Goal: Task Accomplishment & Management: Manage account settings

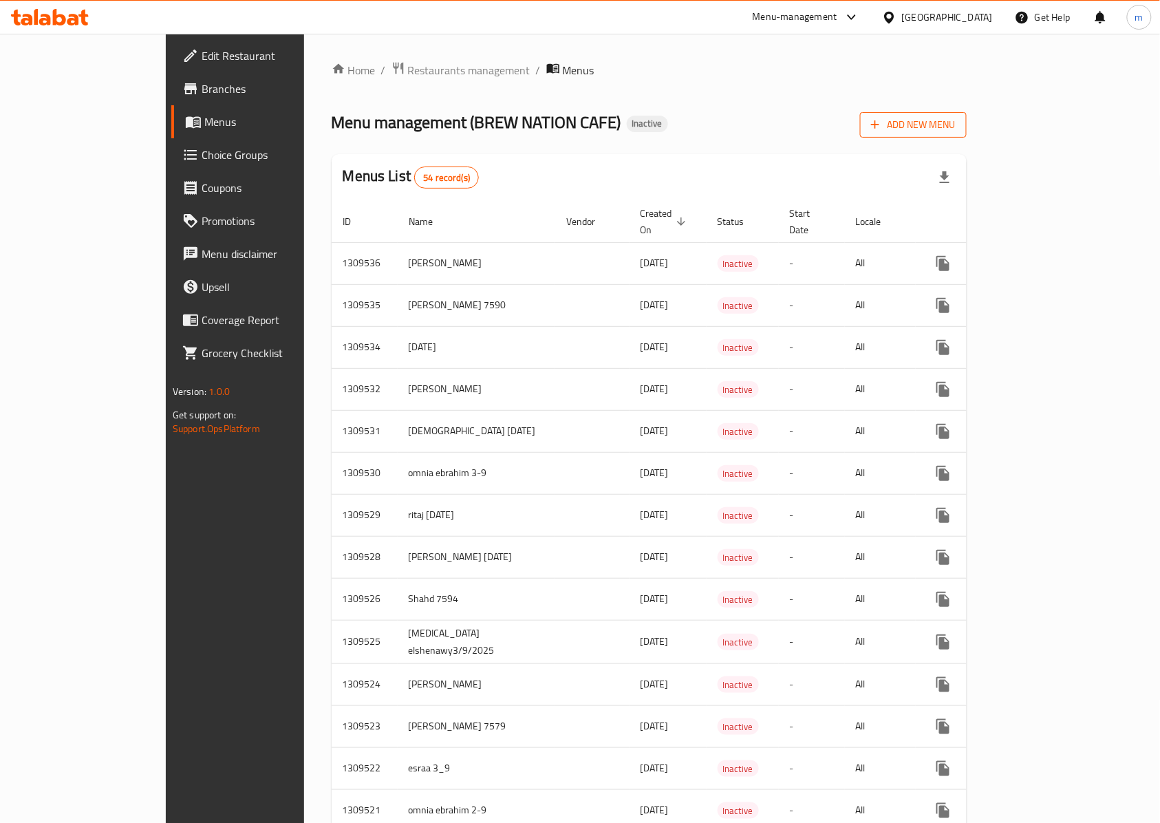
click at [956, 121] on span "Add New Menu" at bounding box center [913, 124] width 85 height 17
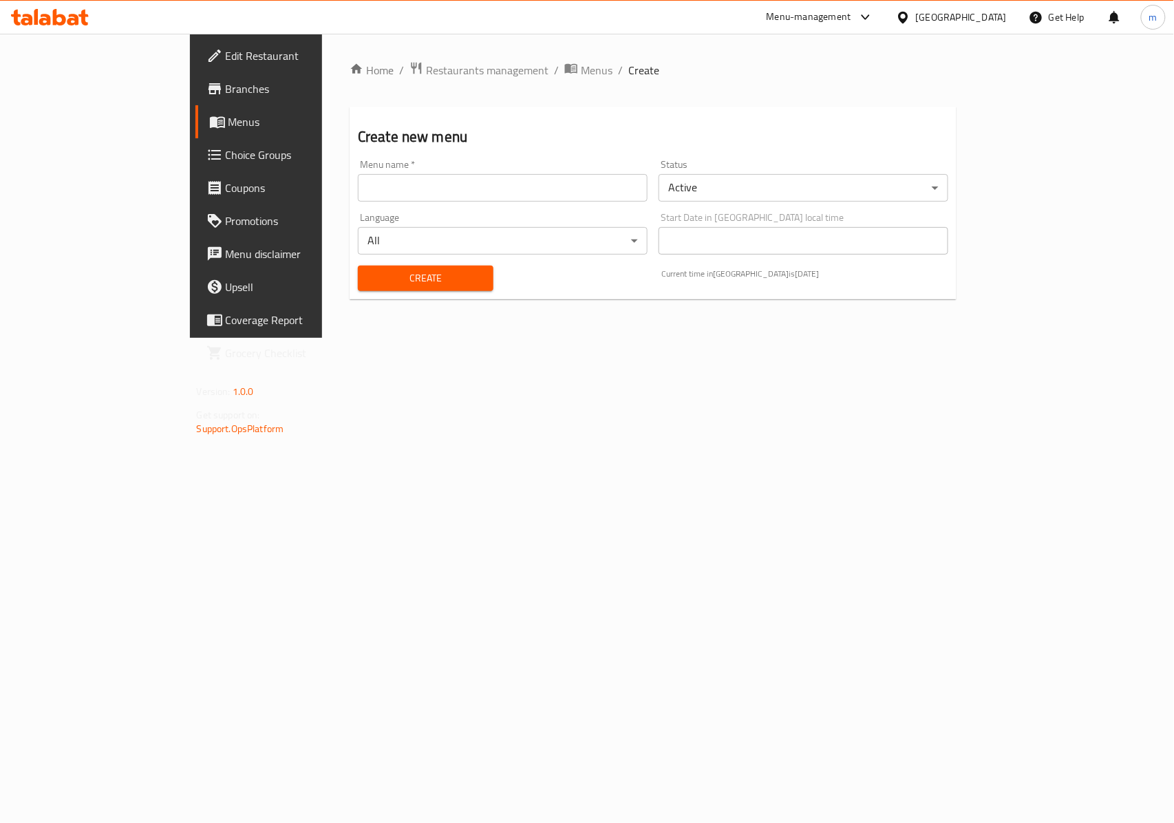
click at [463, 182] on input "text" at bounding box center [503, 188] width 290 height 28
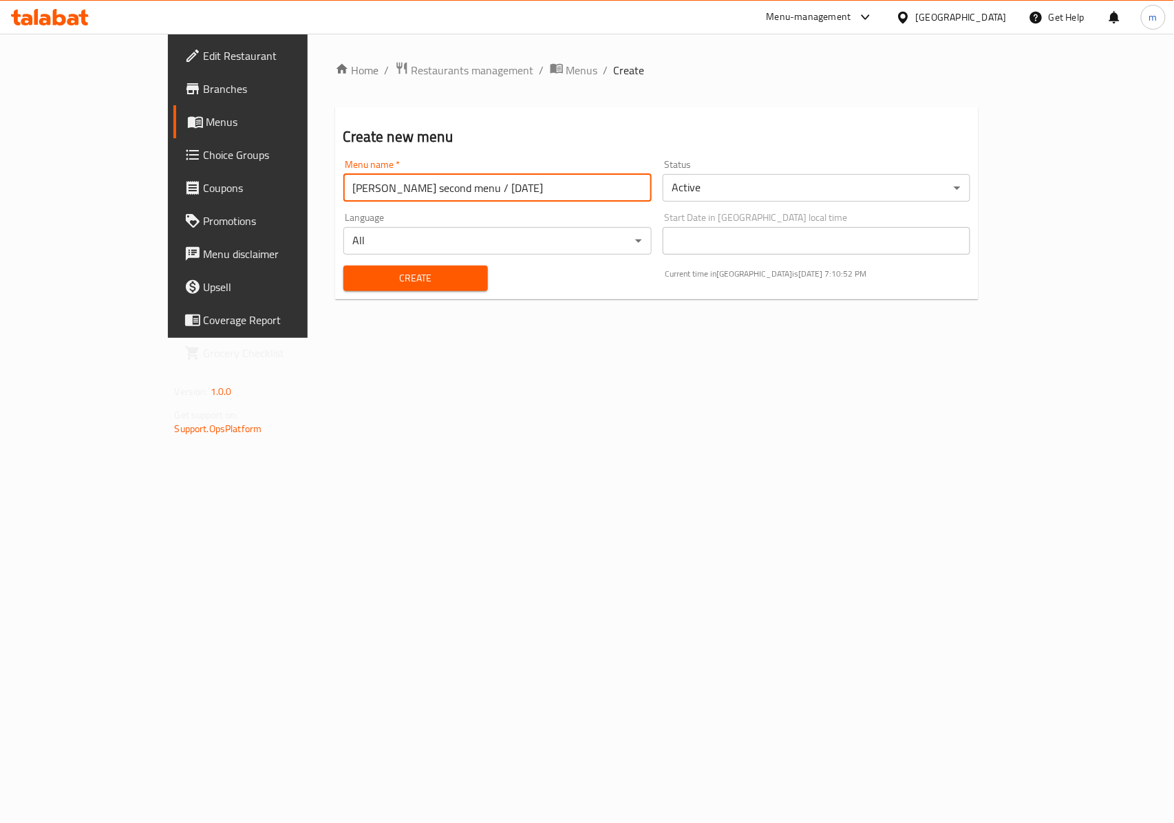
type input "[PERSON_NAME] second menu / [DATE]"
click at [405, 268] on button "Create" at bounding box center [415, 278] width 144 height 25
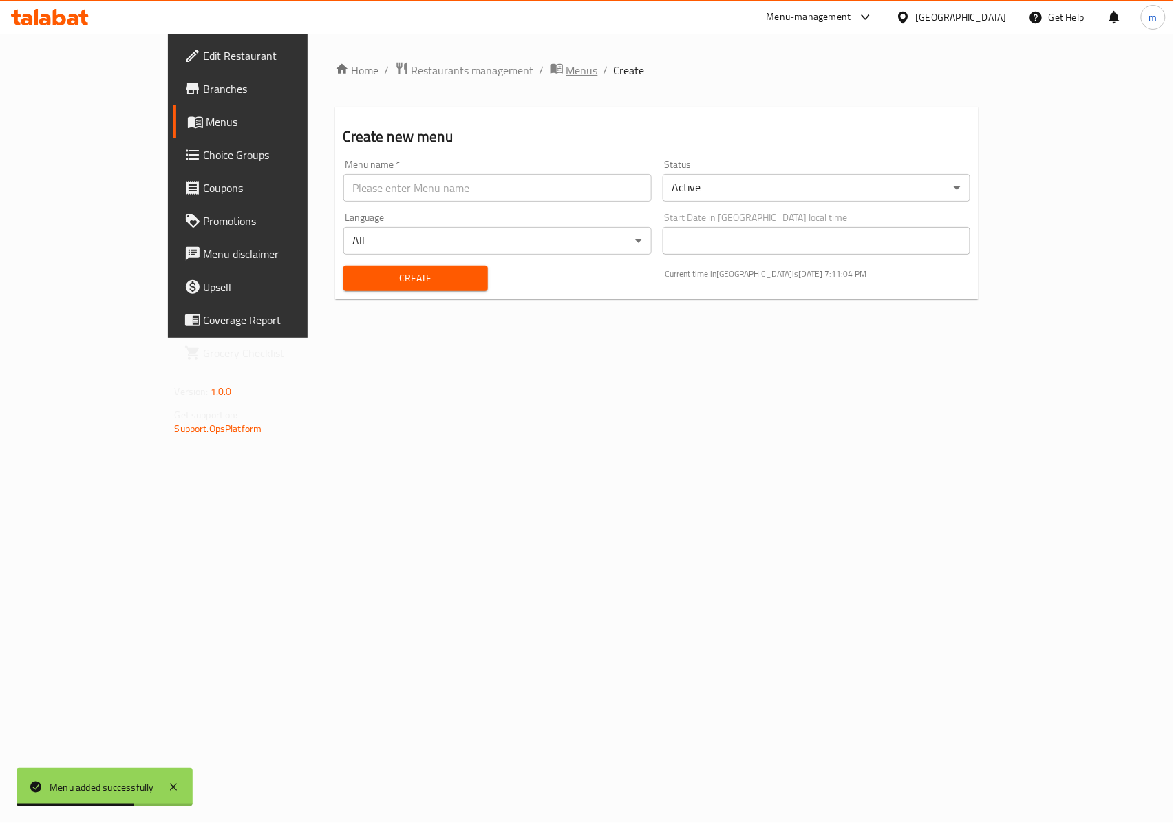
click at [566, 67] on span "Menus" at bounding box center [582, 70] width 32 height 17
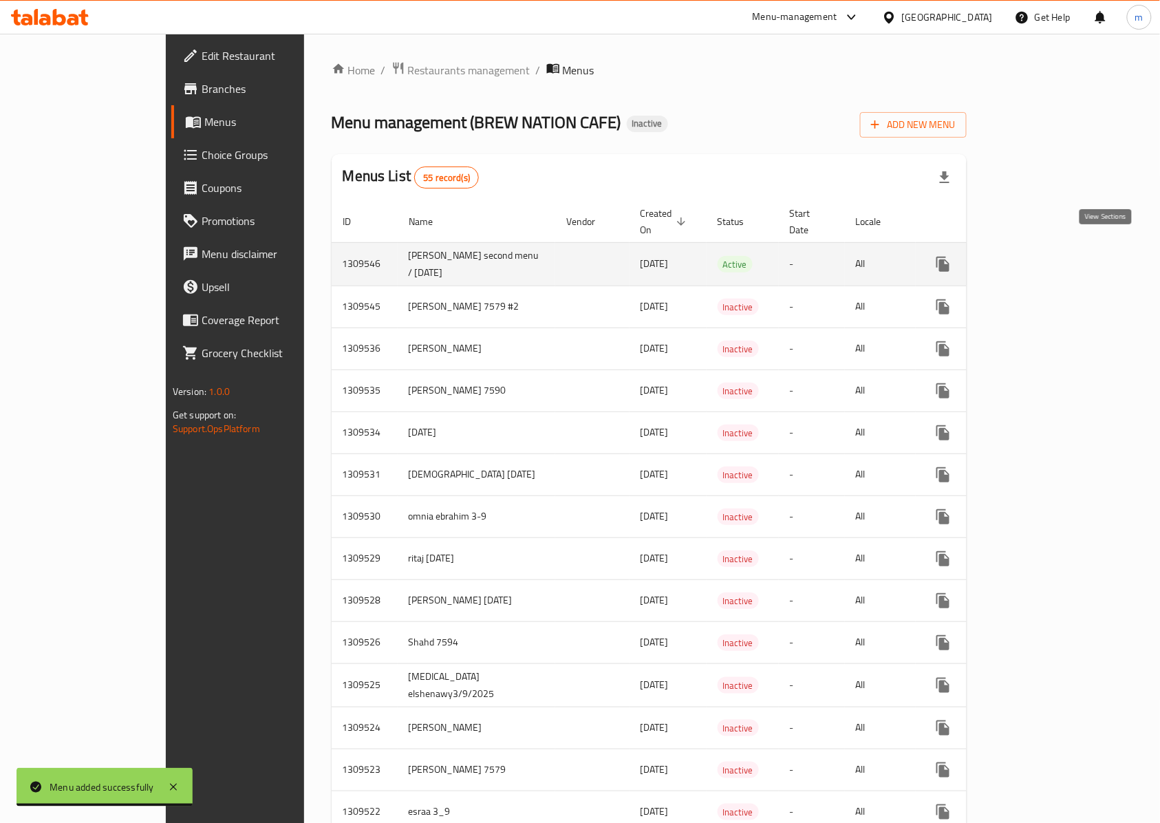
click at [1059, 251] on link "enhanced table" at bounding box center [1042, 264] width 33 height 33
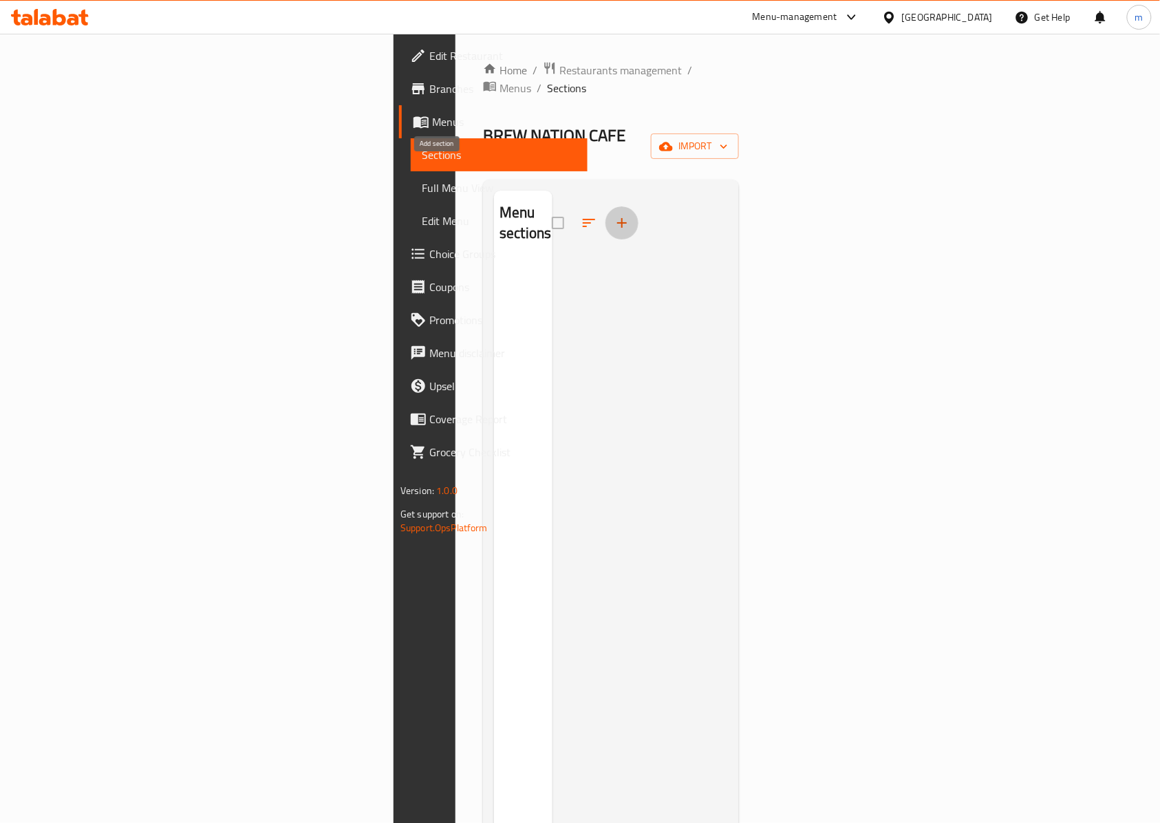
click at [614, 215] on icon "button" at bounding box center [622, 223] width 17 height 17
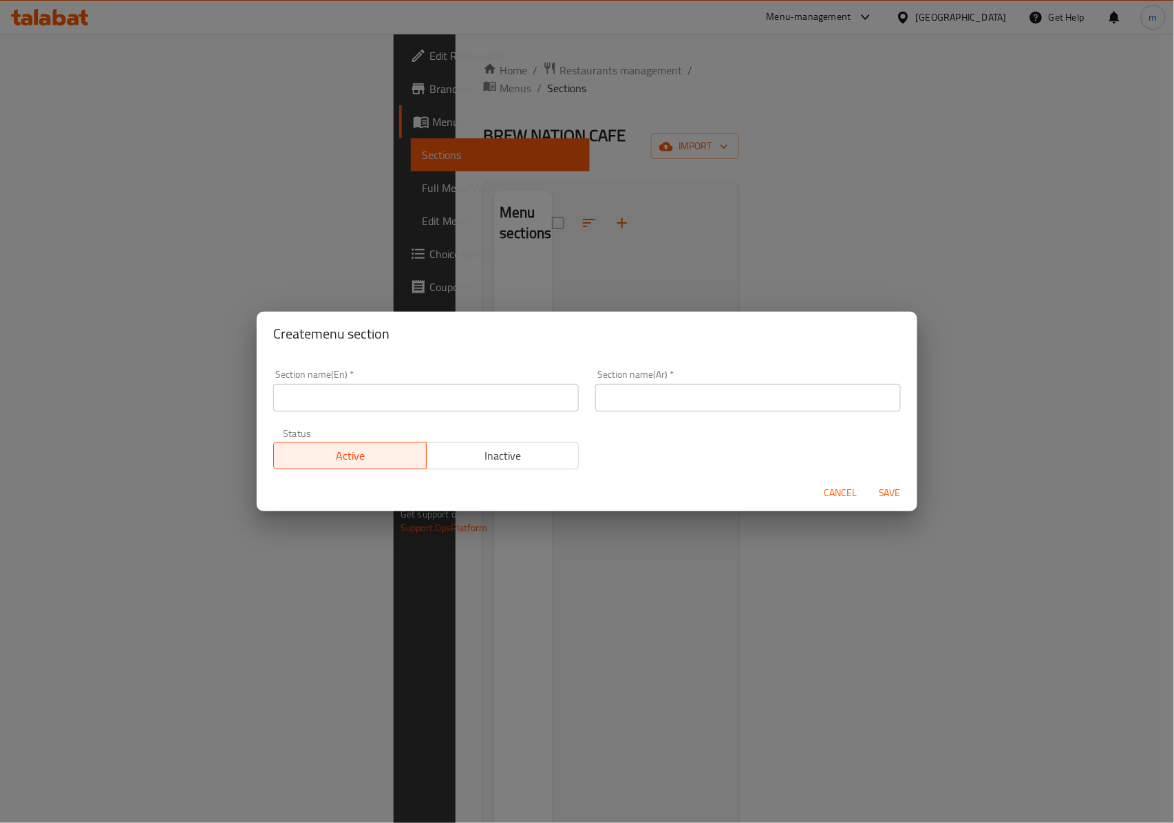
click at [838, 487] on span "Cancel" at bounding box center [840, 492] width 33 height 17
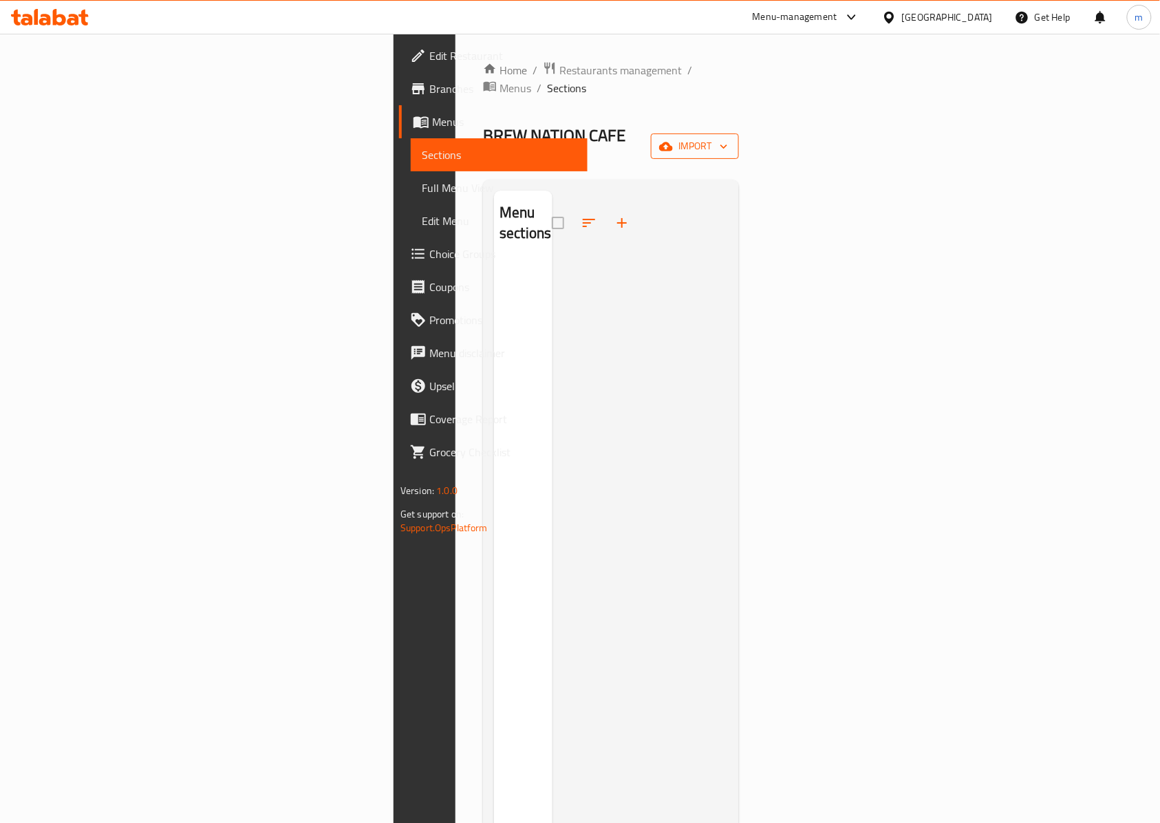
click at [739, 133] on button "import" at bounding box center [695, 145] width 88 height 25
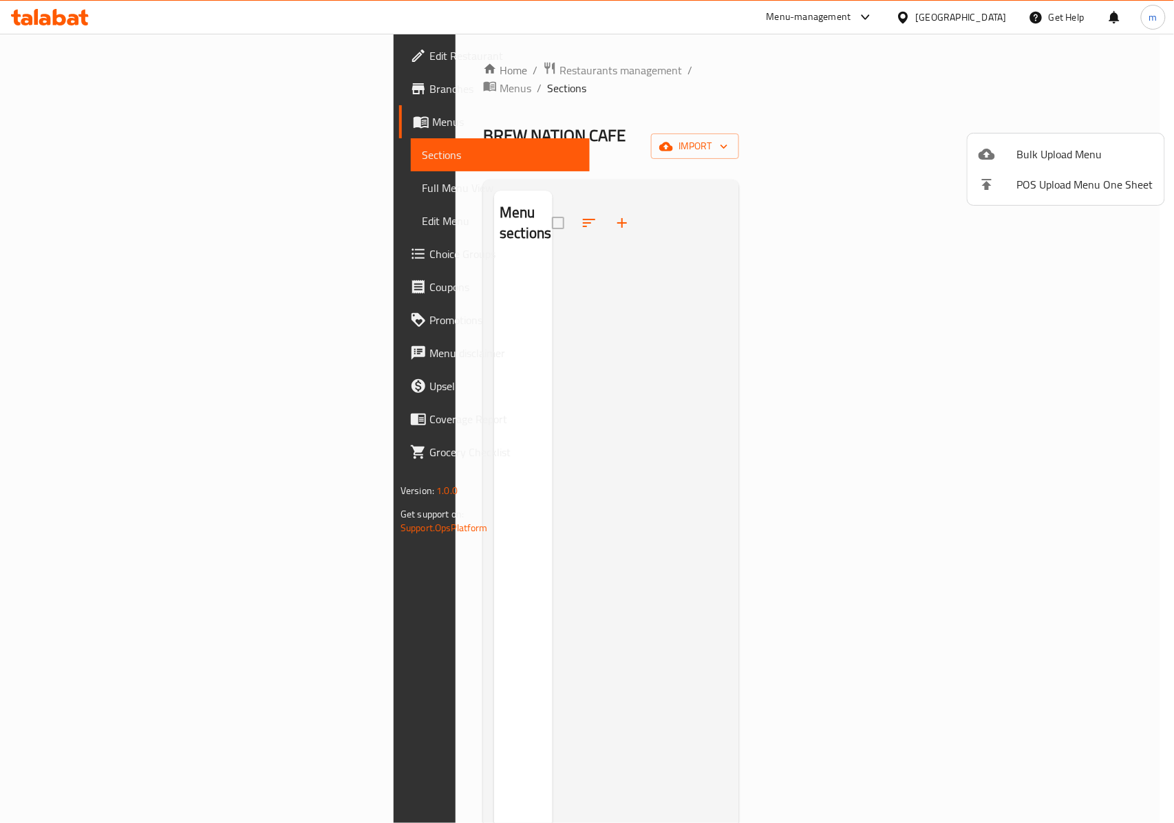
click at [1047, 147] on span "Bulk Upload Menu" at bounding box center [1085, 154] width 136 height 17
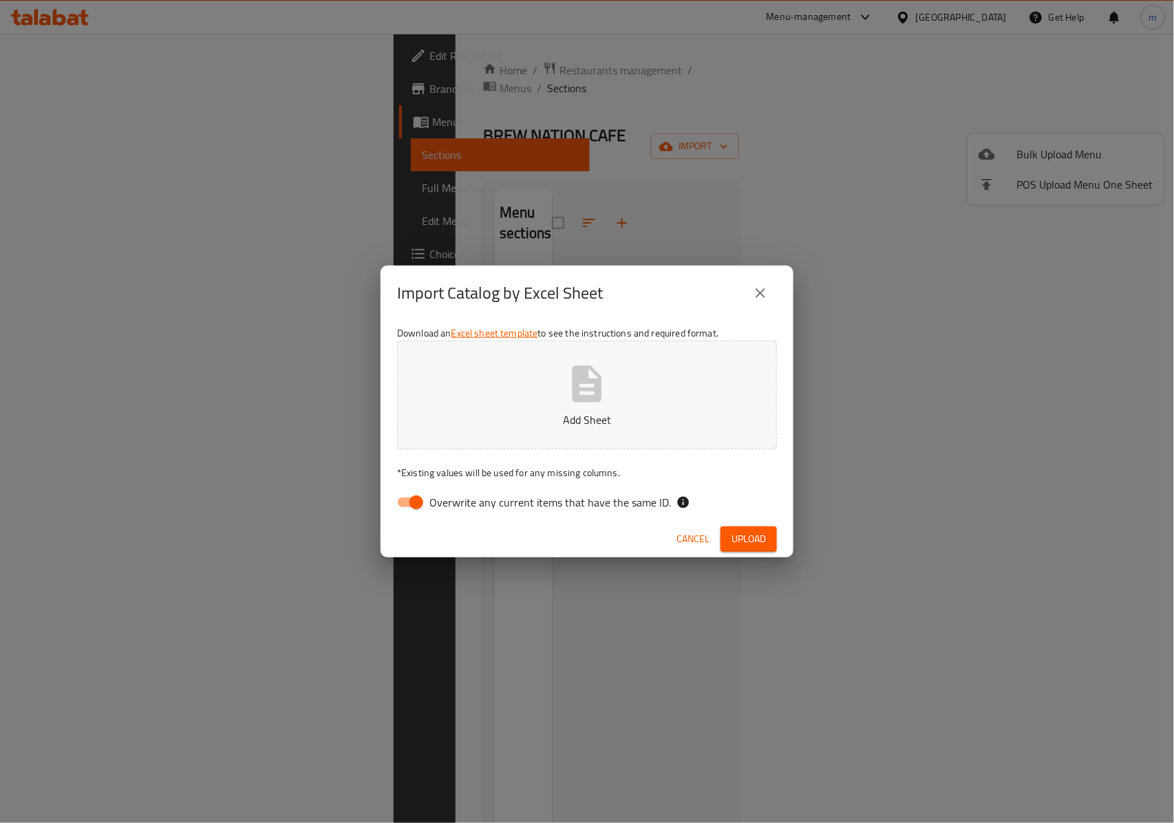
click at [398, 493] on input "Overwrite any current items that have the same ID." at bounding box center [416, 502] width 78 height 26
checkbox input "false"
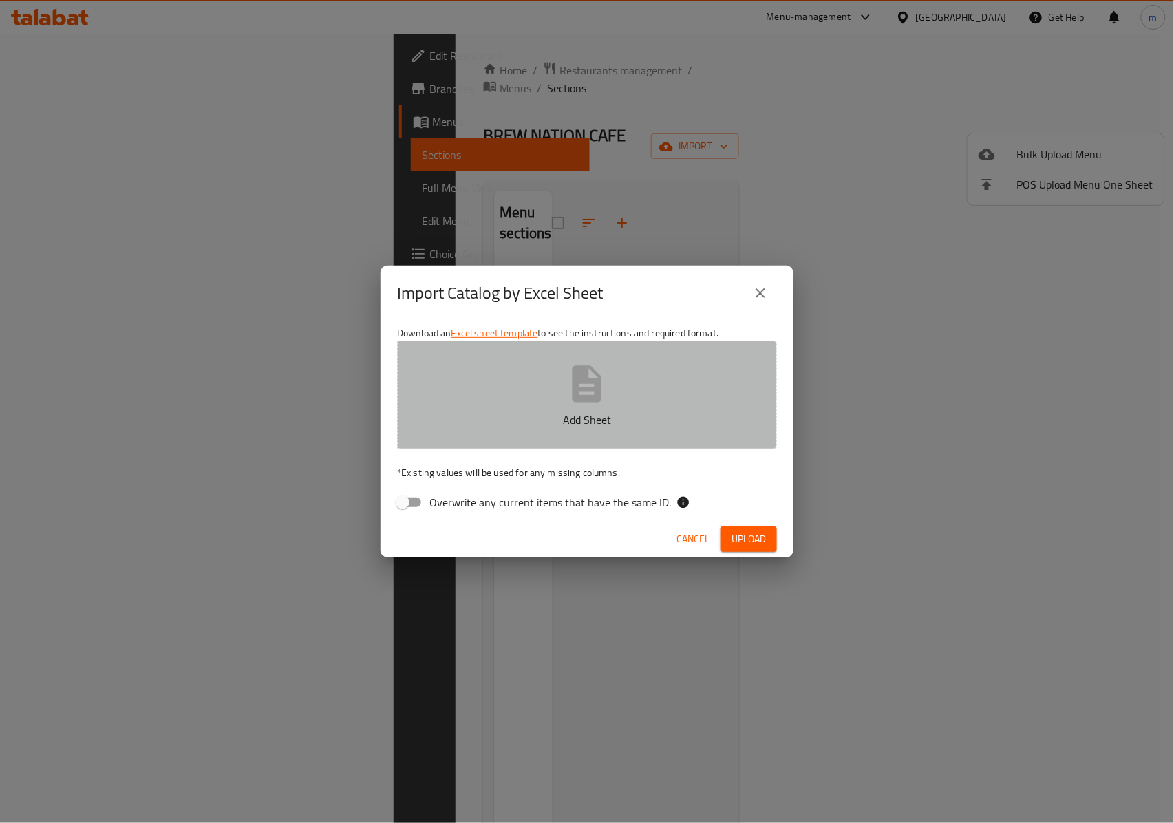
click at [553, 400] on button "Add Sheet" at bounding box center [587, 395] width 380 height 109
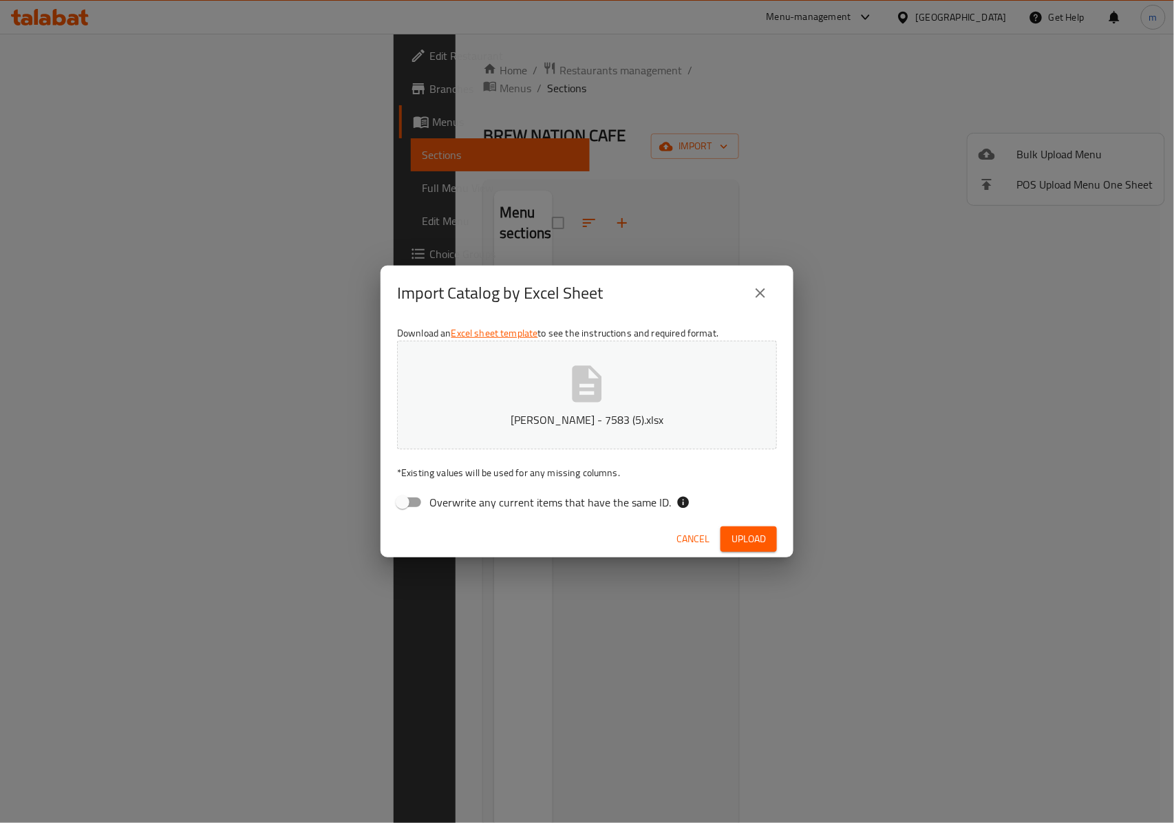
click at [757, 539] on span "Upload" at bounding box center [748, 538] width 34 height 17
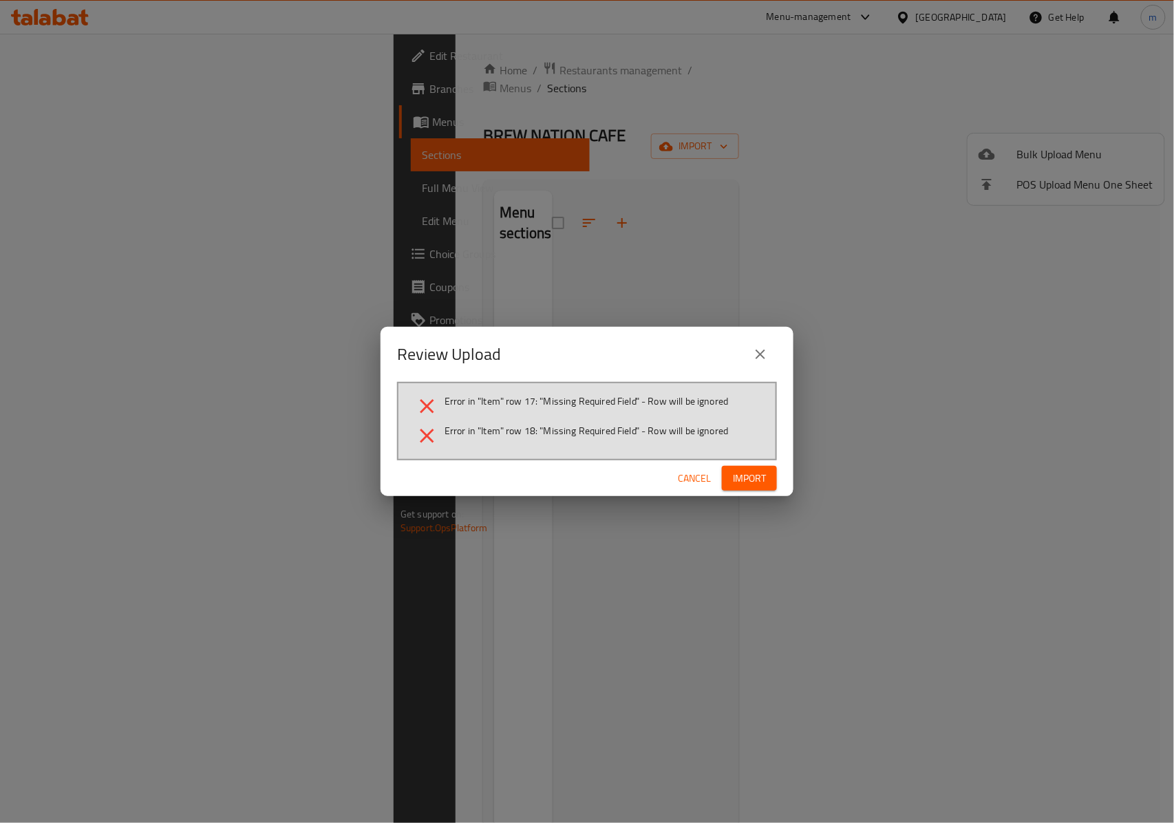
click at [752, 482] on span "Import" at bounding box center [749, 478] width 33 height 17
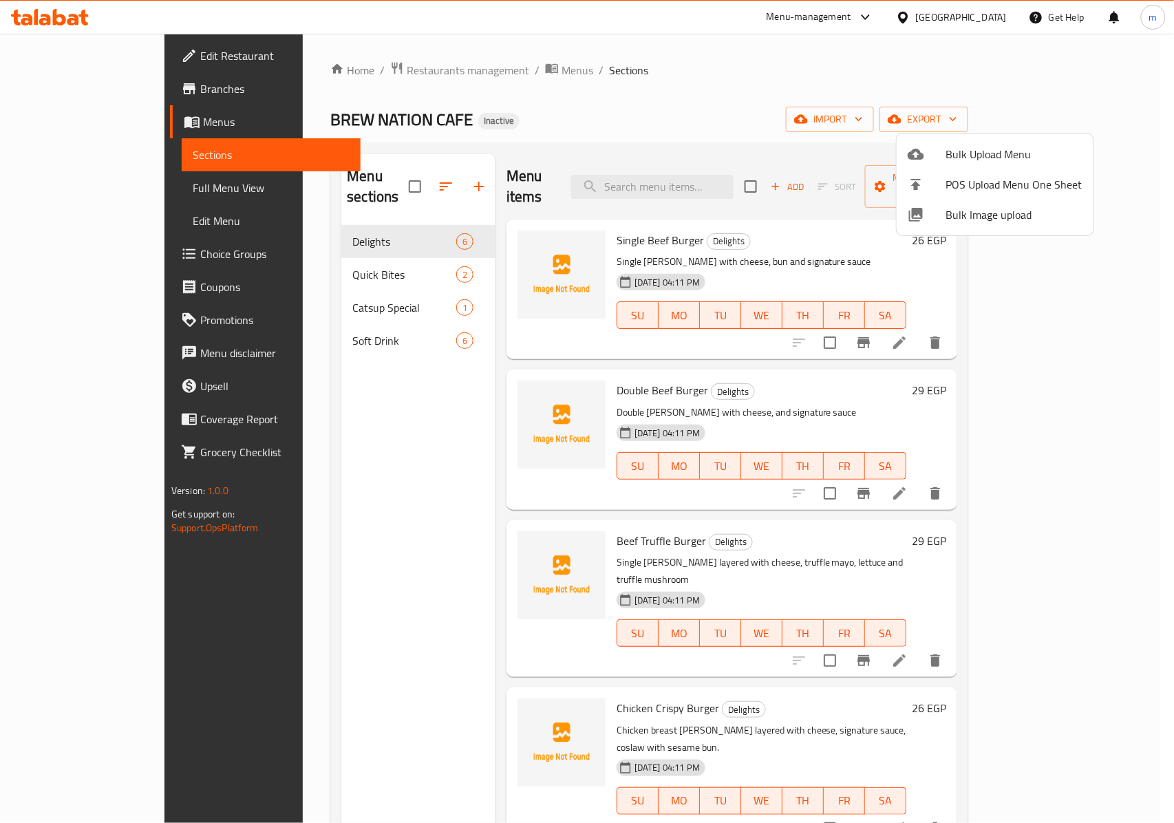
click at [1111, 210] on div at bounding box center [587, 411] width 1174 height 823
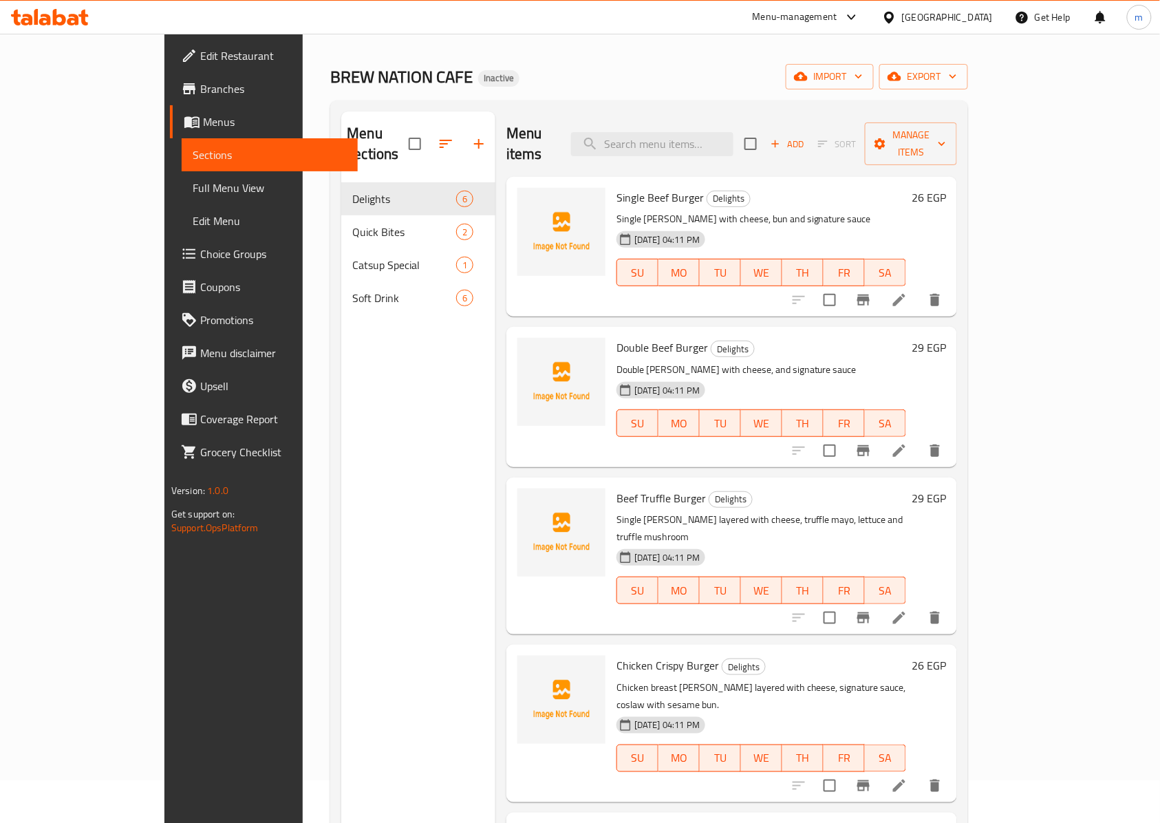
scroll to position [10, 0]
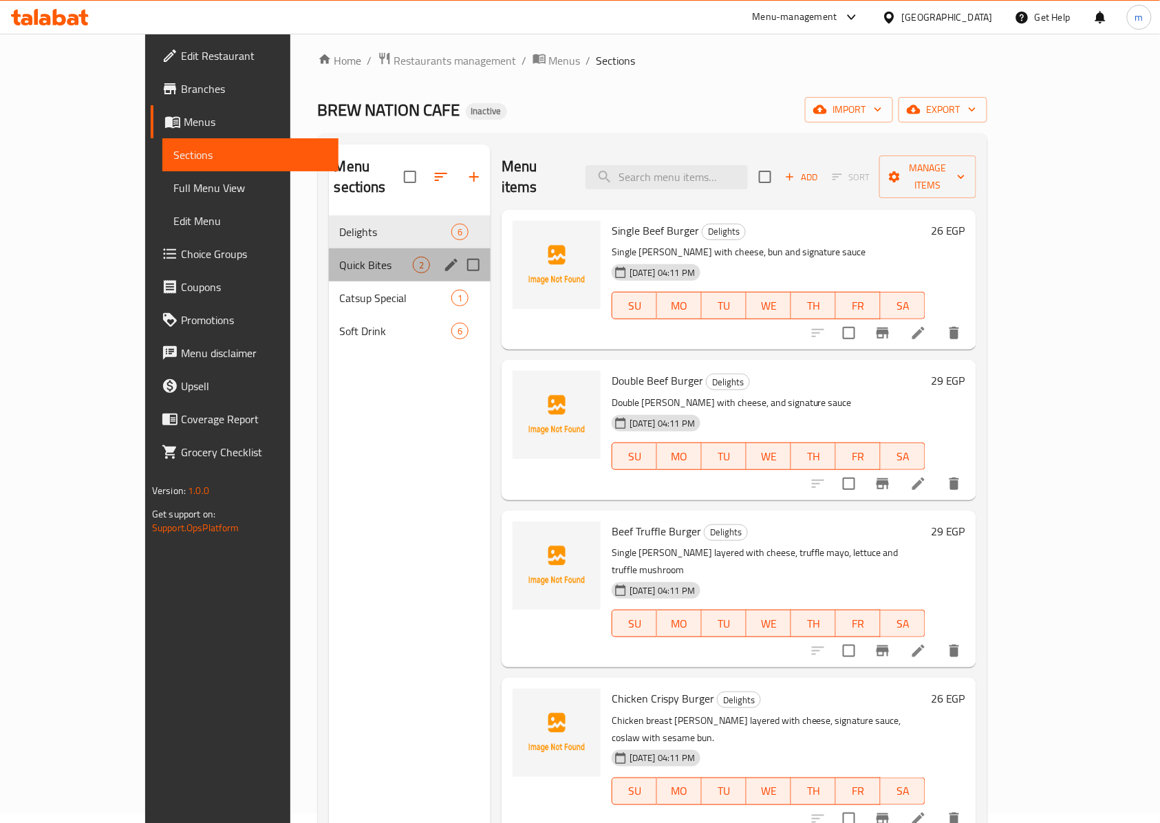
click at [329, 255] on div "Quick Bites 2" at bounding box center [410, 264] width 162 height 33
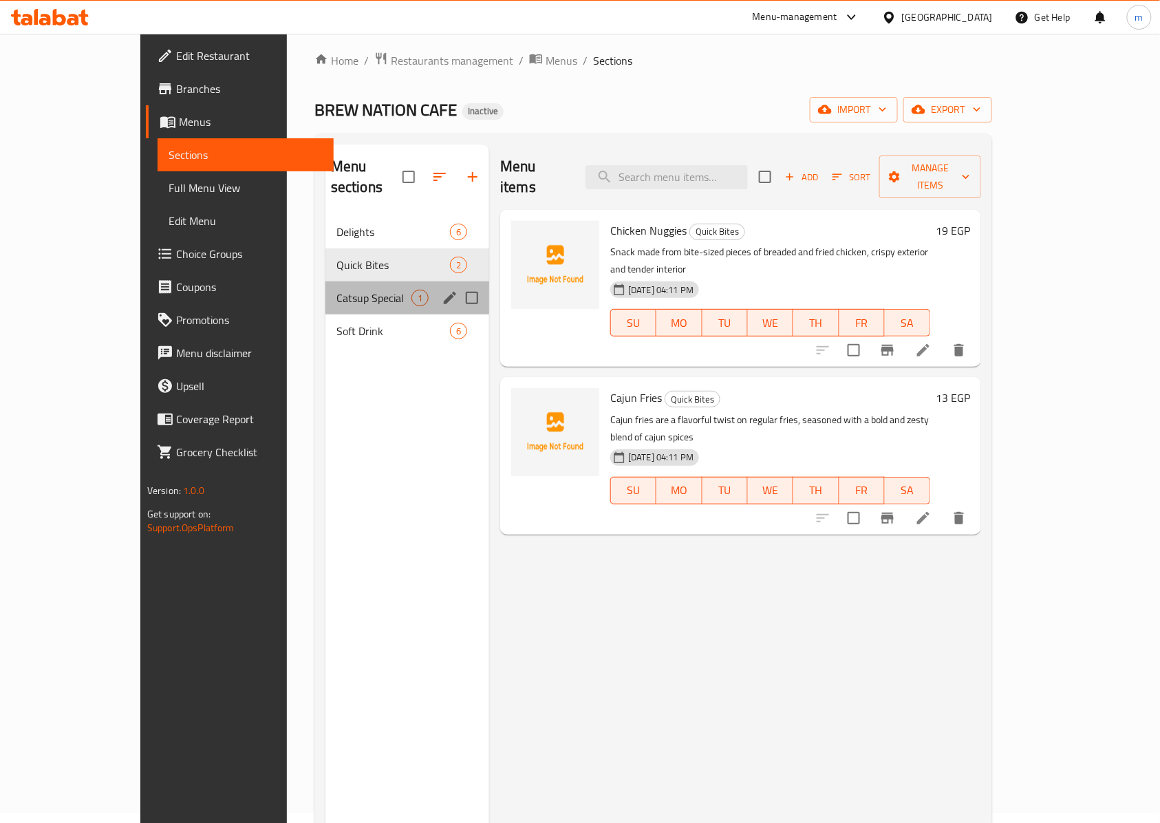
click at [325, 281] on div "Catsup Special 1" at bounding box center [407, 297] width 164 height 33
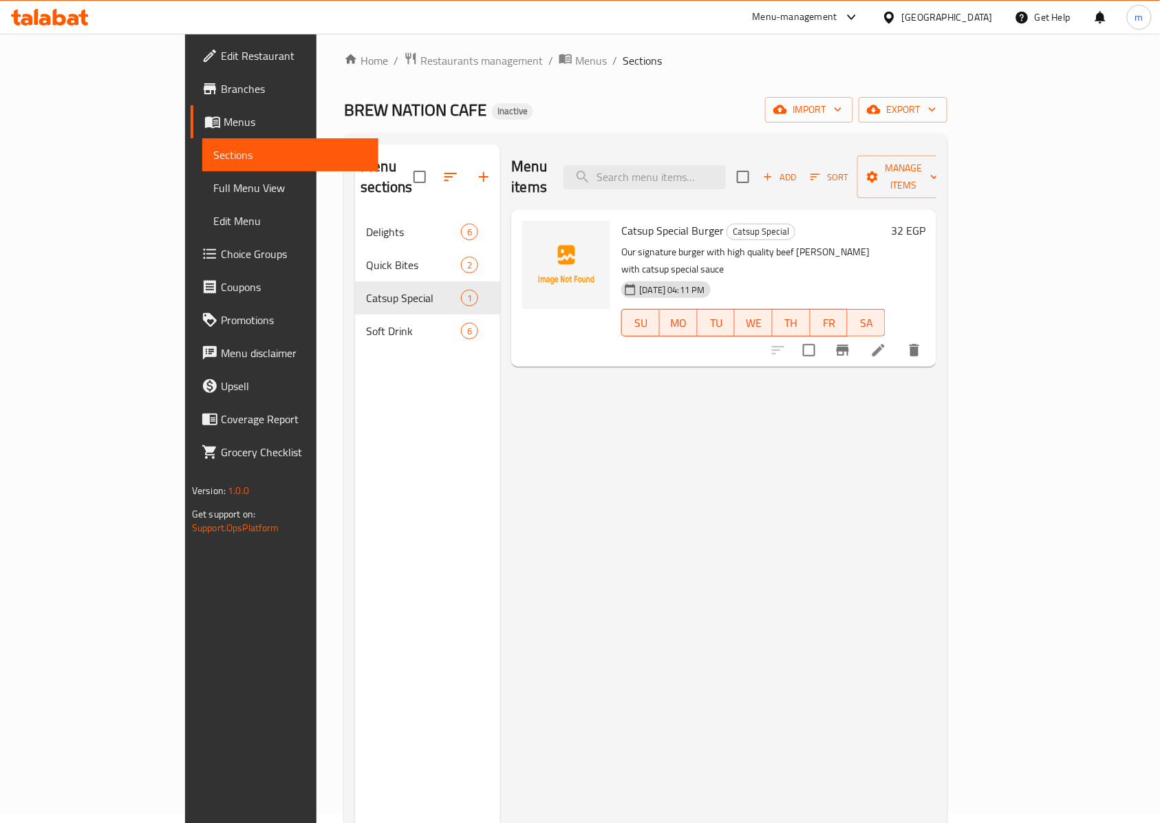
click at [355, 325] on div "Soft Drink 6" at bounding box center [427, 330] width 145 height 33
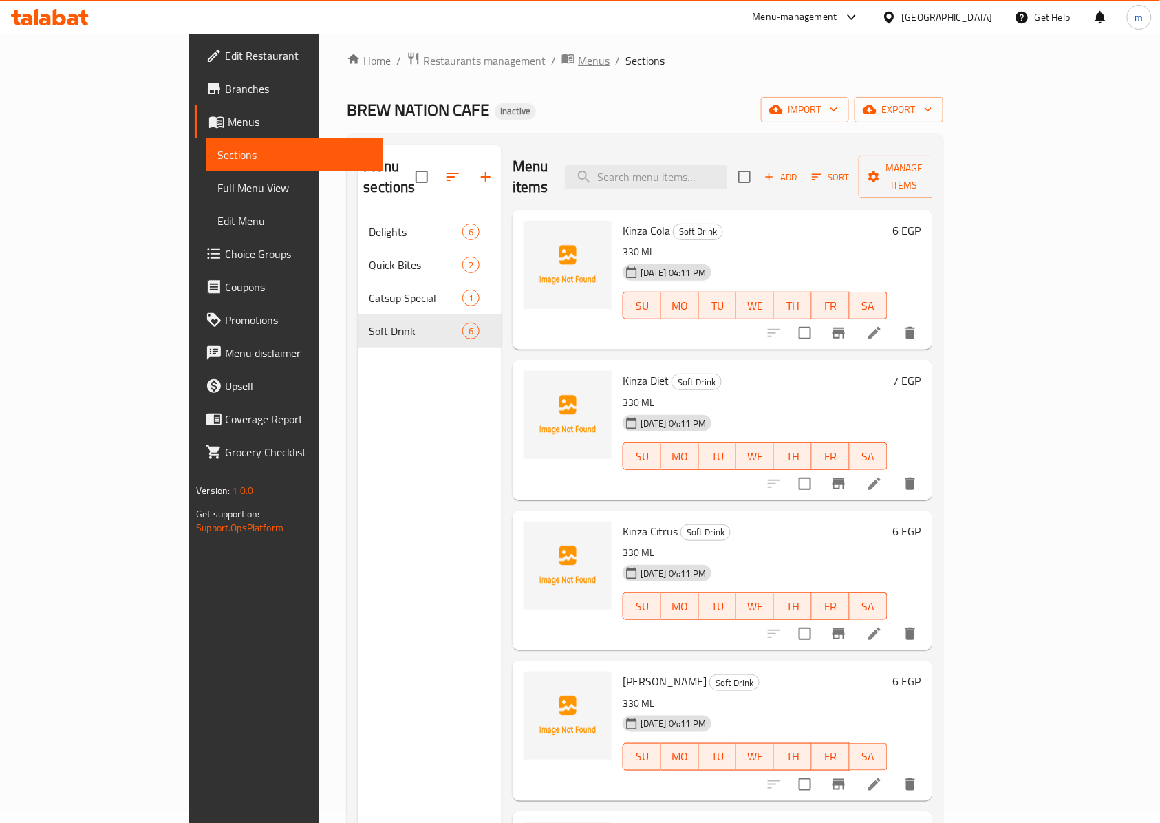
click at [578, 63] on span "Menus" at bounding box center [594, 60] width 32 height 17
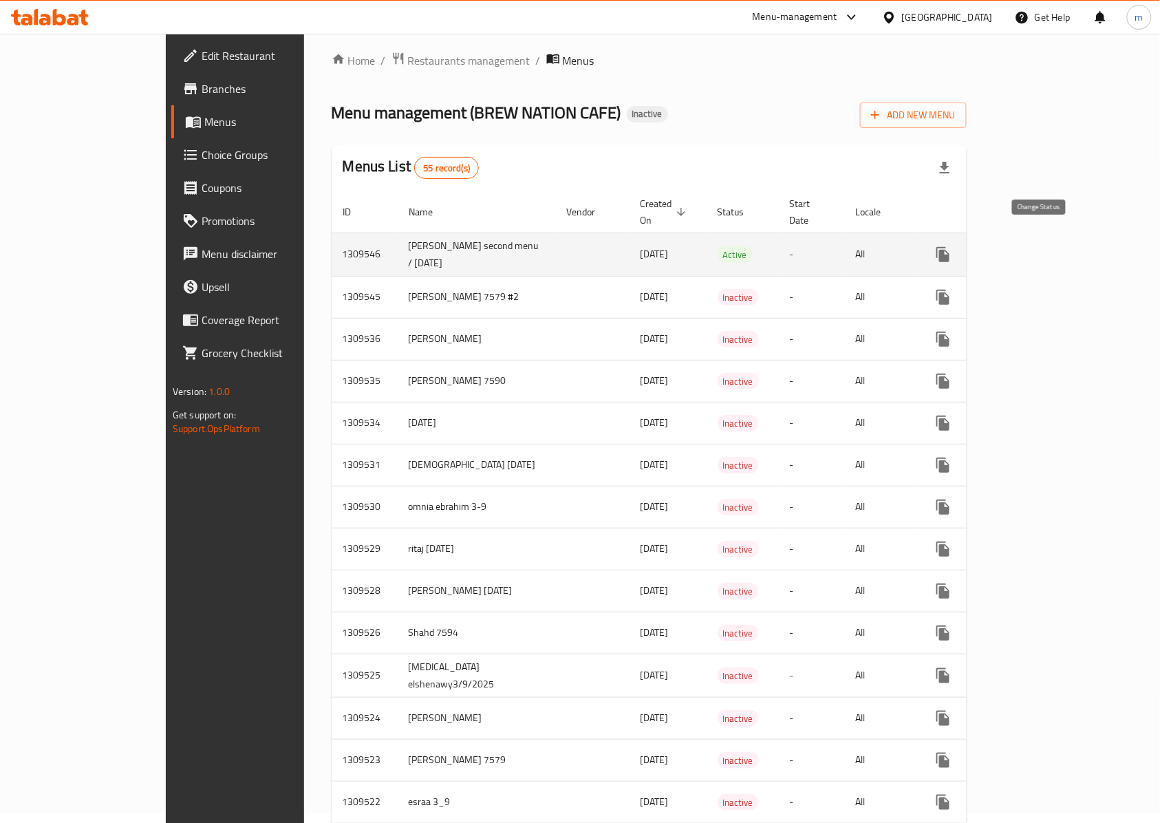
click at [985, 246] on icon "enhanced table" at bounding box center [976, 254] width 17 height 17
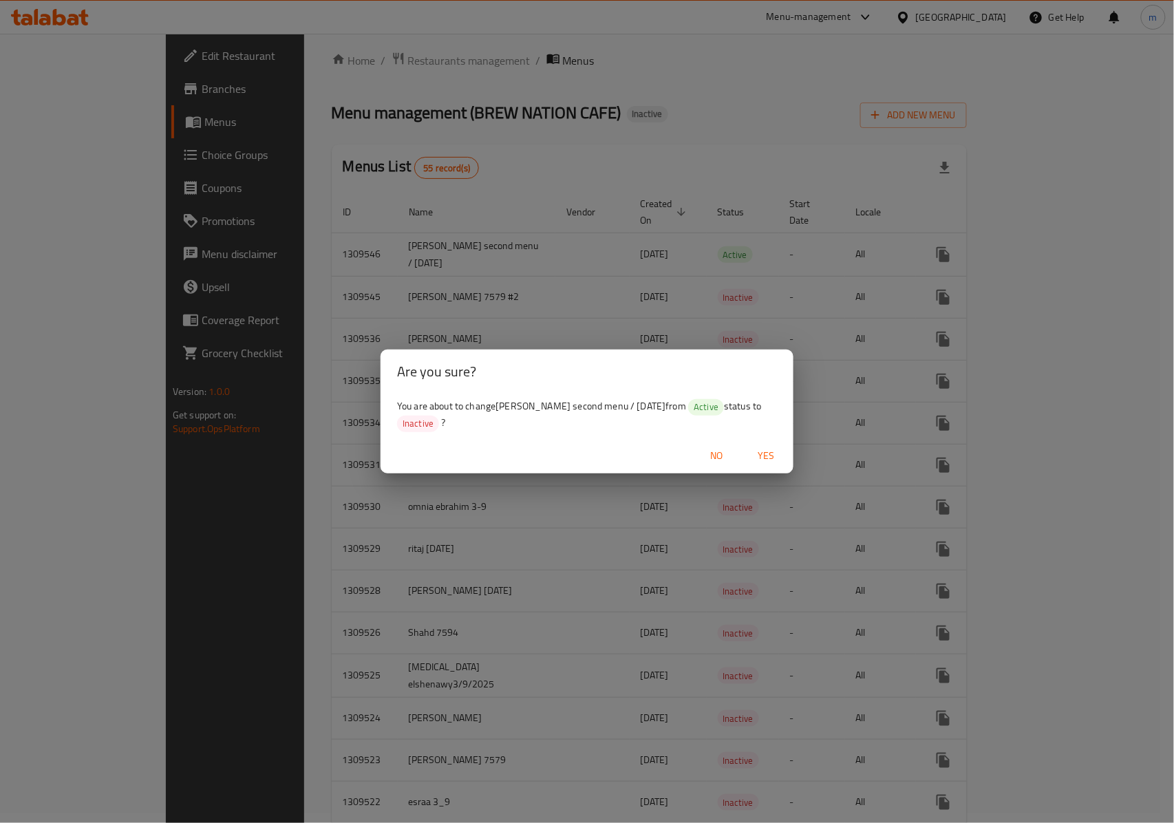
click at [758, 451] on span "Yes" at bounding box center [765, 455] width 33 height 17
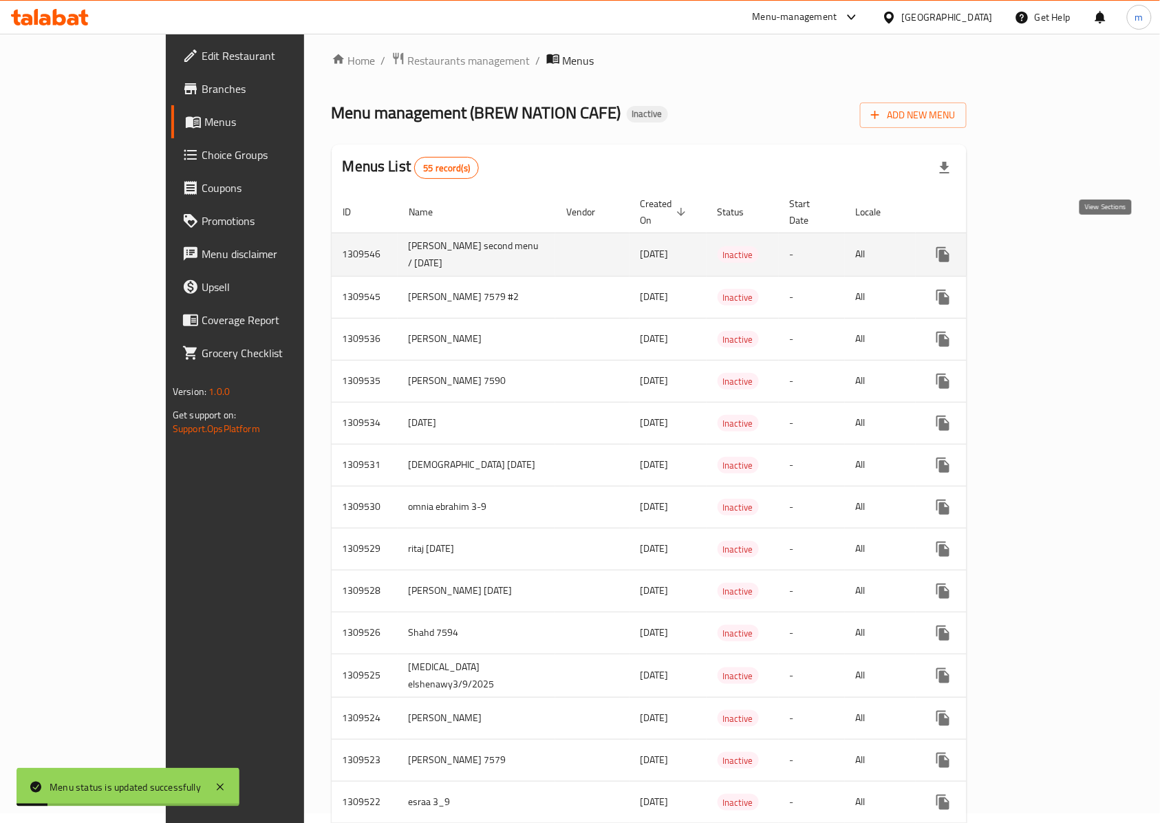
click at [1049, 248] on icon "enhanced table" at bounding box center [1042, 254] width 12 height 12
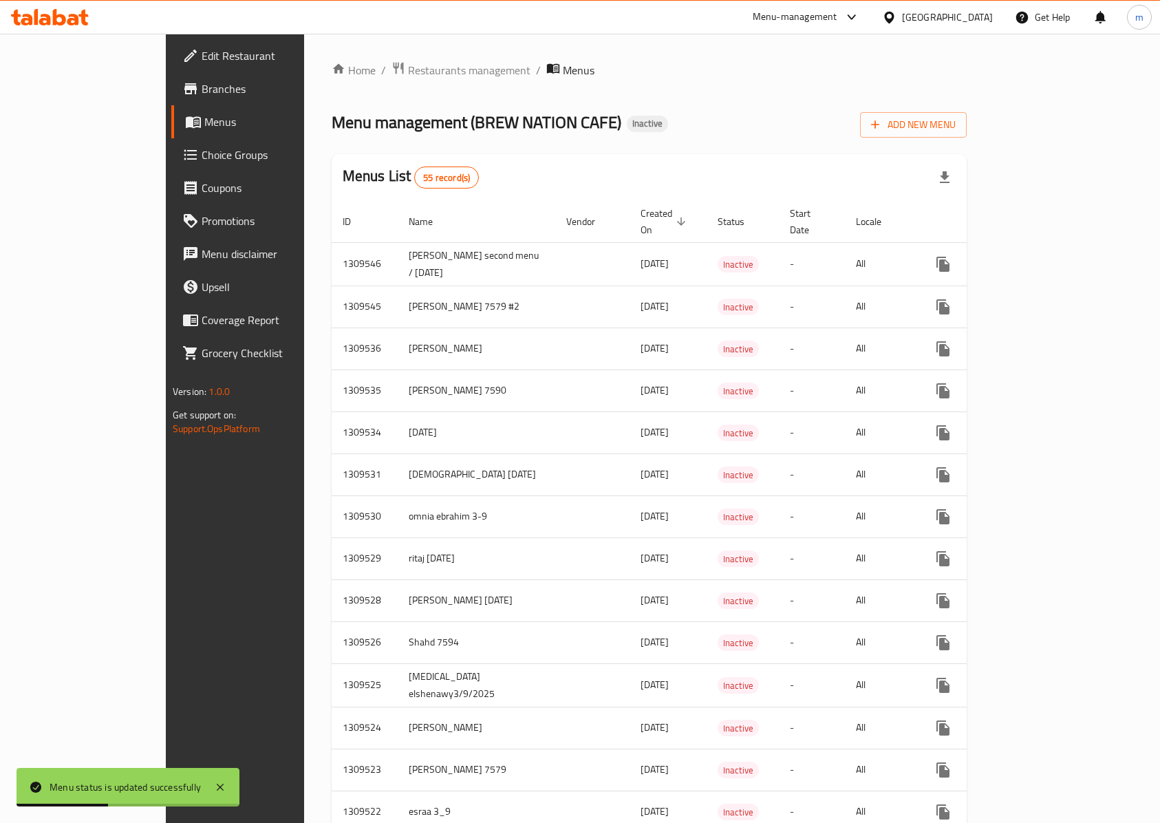
scroll to position [10, 0]
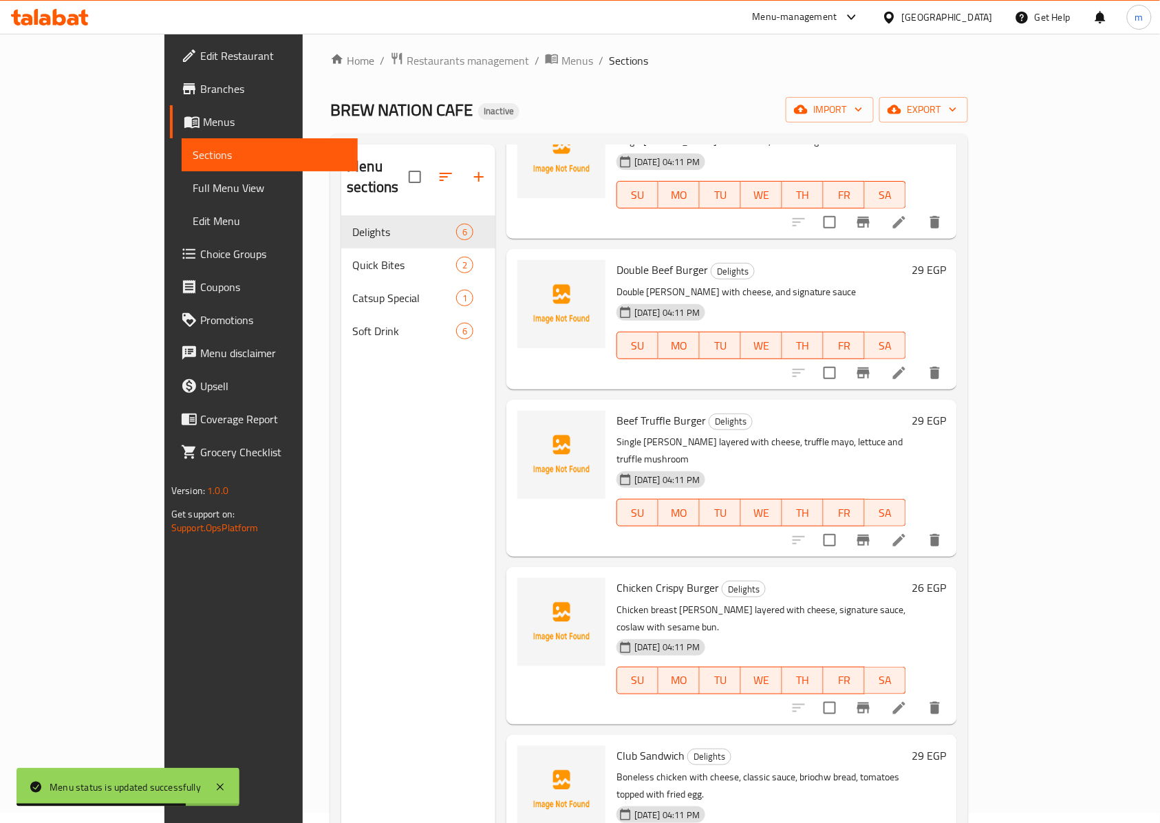
scroll to position [113, 0]
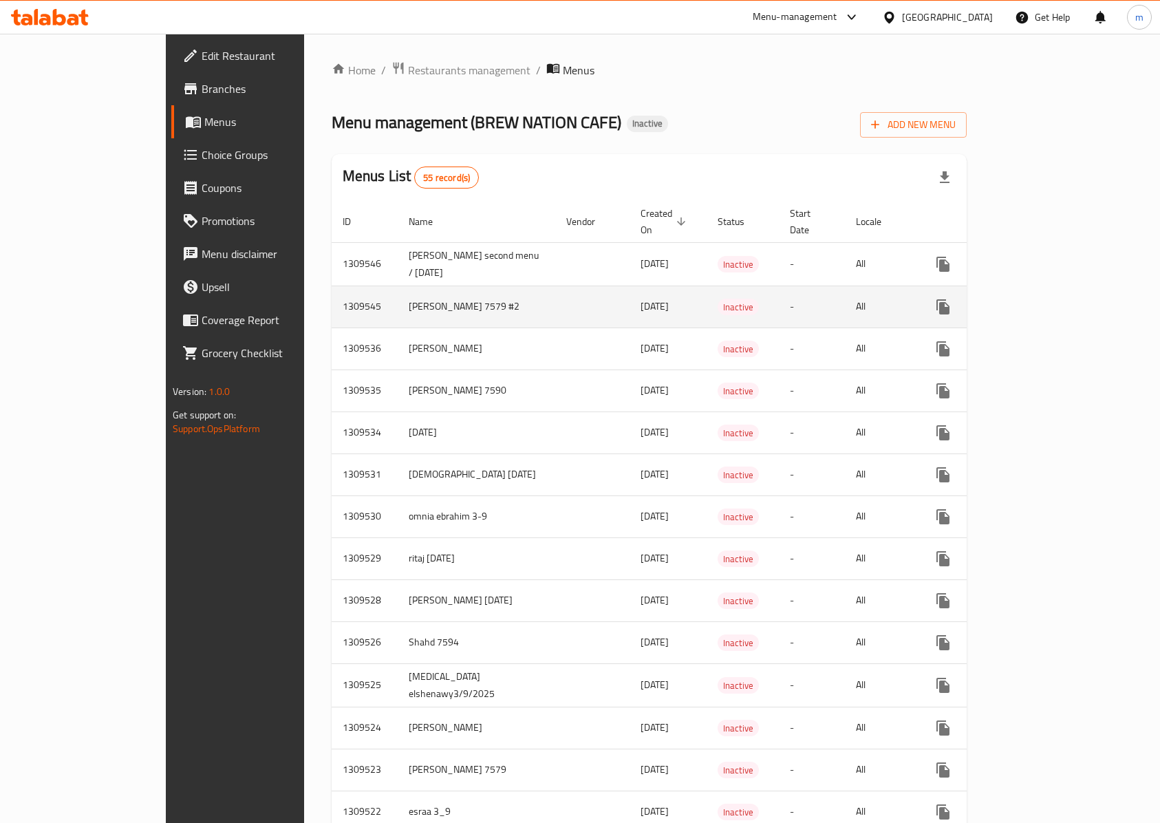
scroll to position [10, 0]
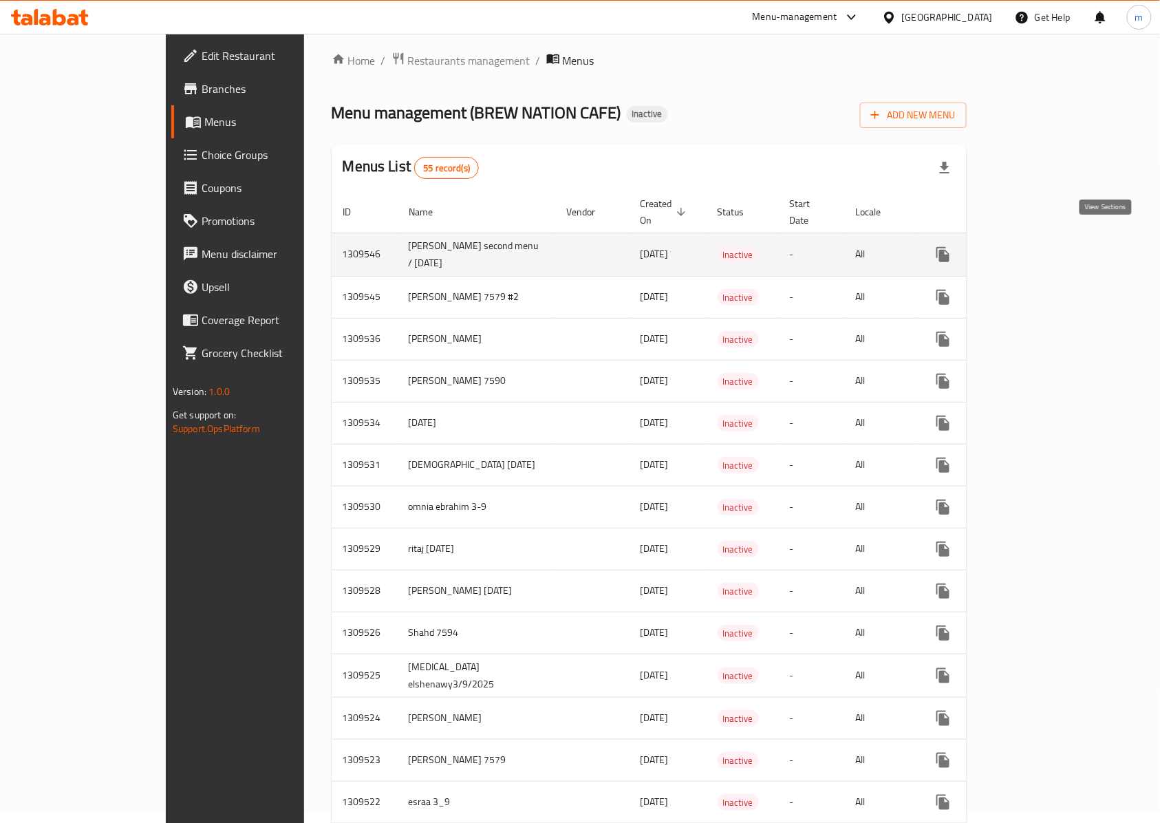
click at [1049, 248] on icon "enhanced table" at bounding box center [1042, 254] width 12 height 12
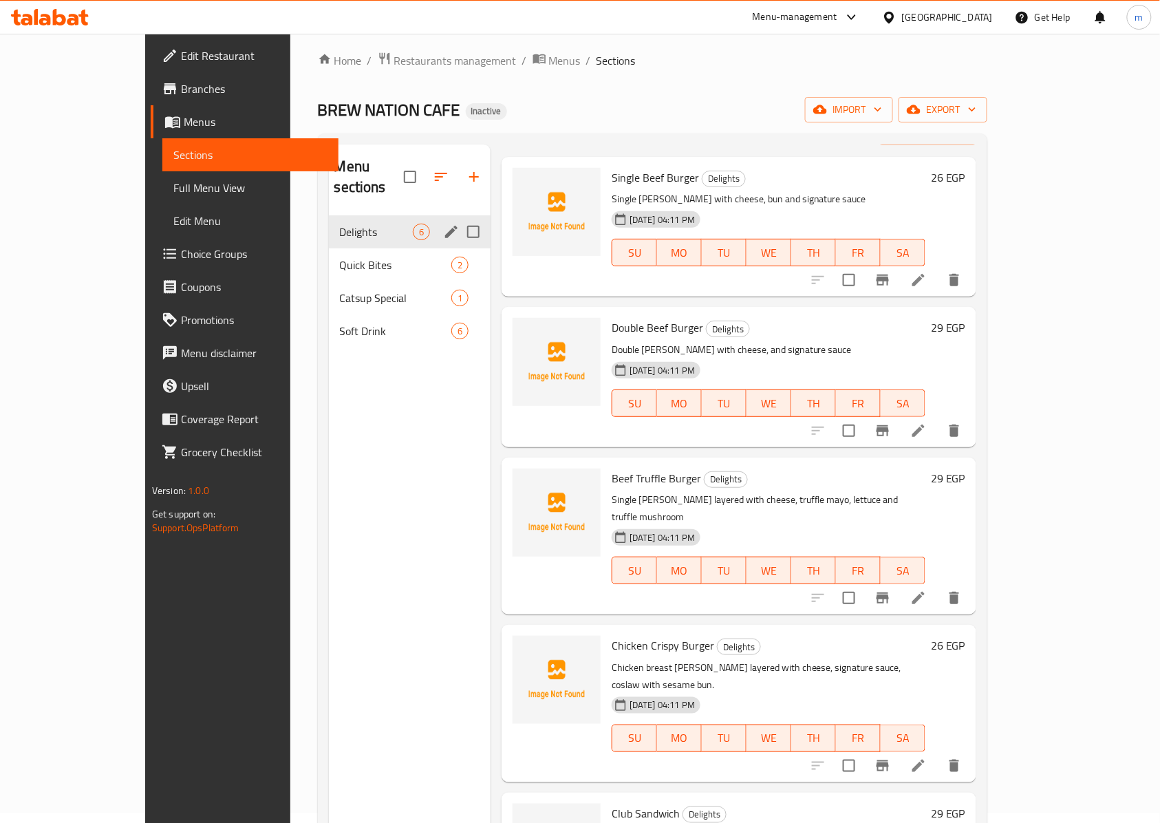
scroll to position [21, 0]
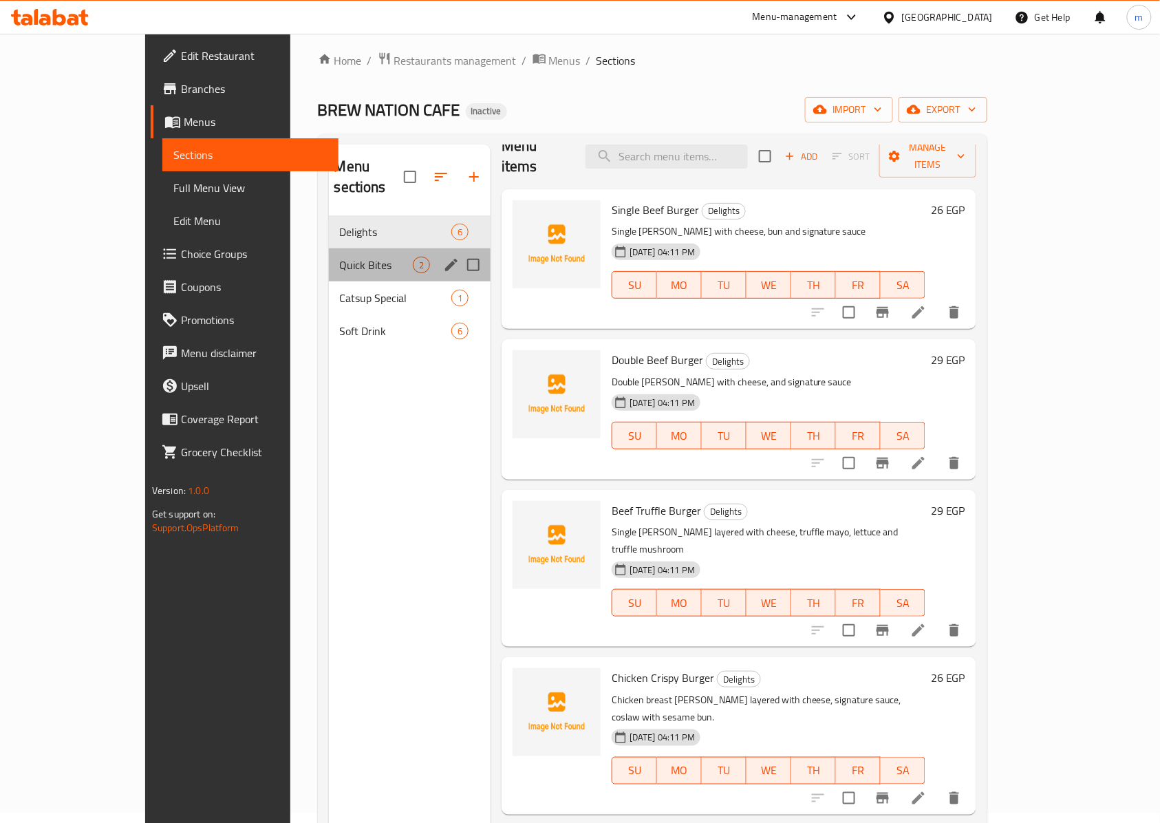
click at [329, 256] on div "Quick Bites 2" at bounding box center [410, 264] width 162 height 33
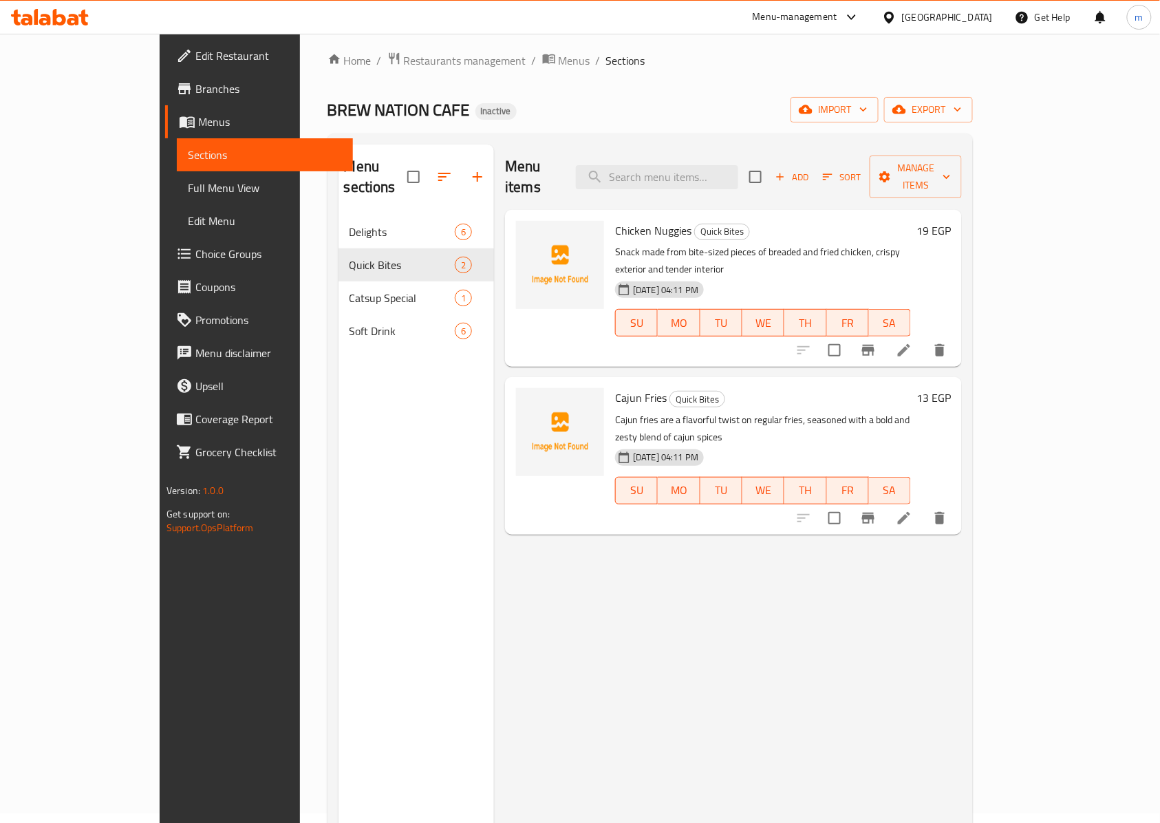
click at [663, 411] on p "Cajun fries are a flavorful twist on regular fries, seasoned with a bold and ze…" at bounding box center [763, 428] width 296 height 34
copy p "flavorful"
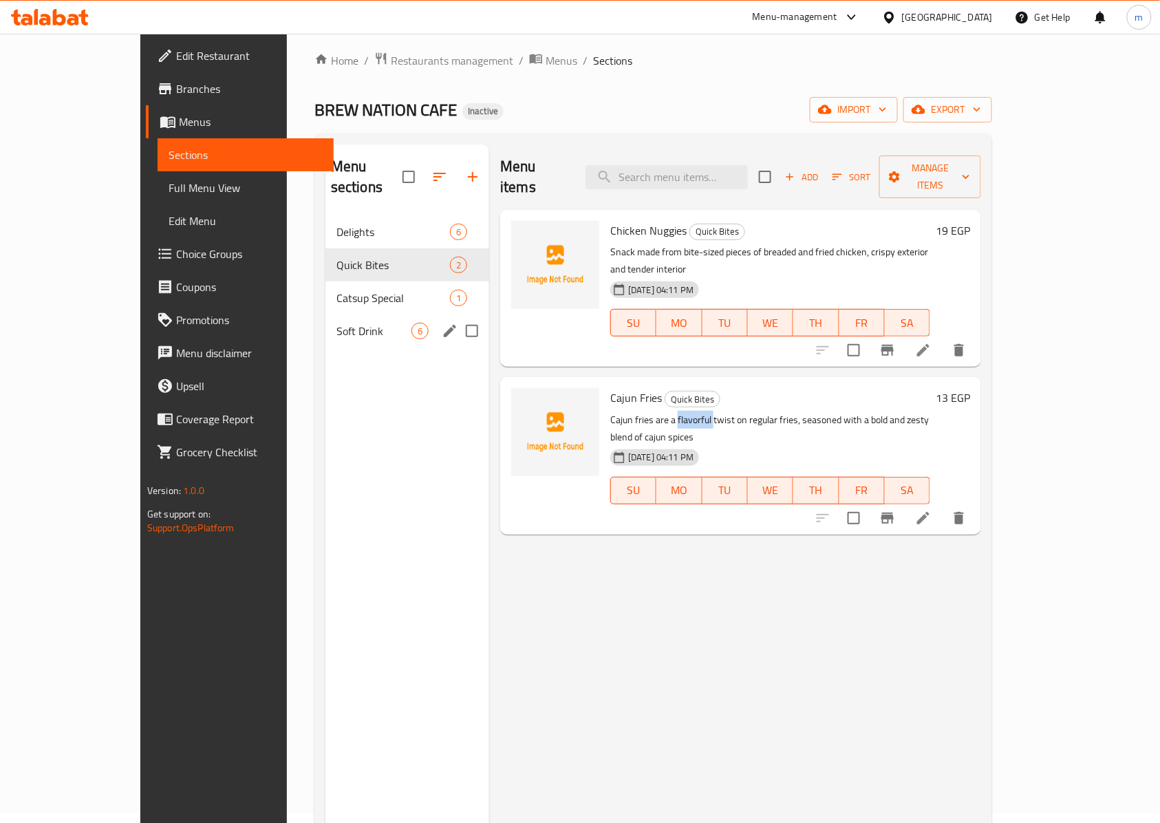
click at [325, 286] on div "Catsup Special 1" at bounding box center [407, 297] width 164 height 33
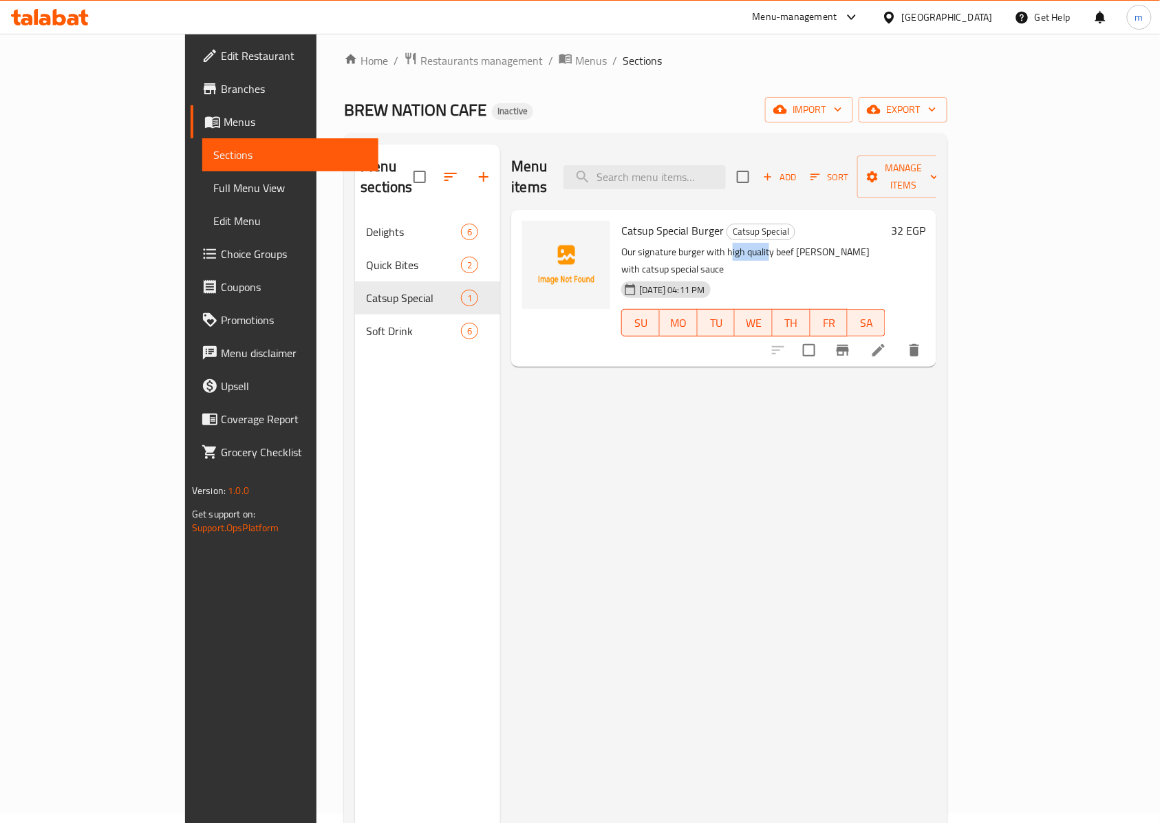
drag, startPoint x: 725, startPoint y: 233, endPoint x: 684, endPoint y: 230, distance: 40.7
click at [684, 244] on p "Our signature burger with high quality beef patty with catsup special sauce" at bounding box center [753, 261] width 264 height 34
click at [673, 244] on p "Our signature burger with high quality beef patty with catsup special sauce" at bounding box center [753, 261] width 264 height 34
drag, startPoint x: 680, startPoint y: 230, endPoint x: 727, endPoint y: 237, distance: 47.4
click at [727, 244] on p "Our signature burger with high quality beef patty with catsup special sauce" at bounding box center [753, 261] width 264 height 34
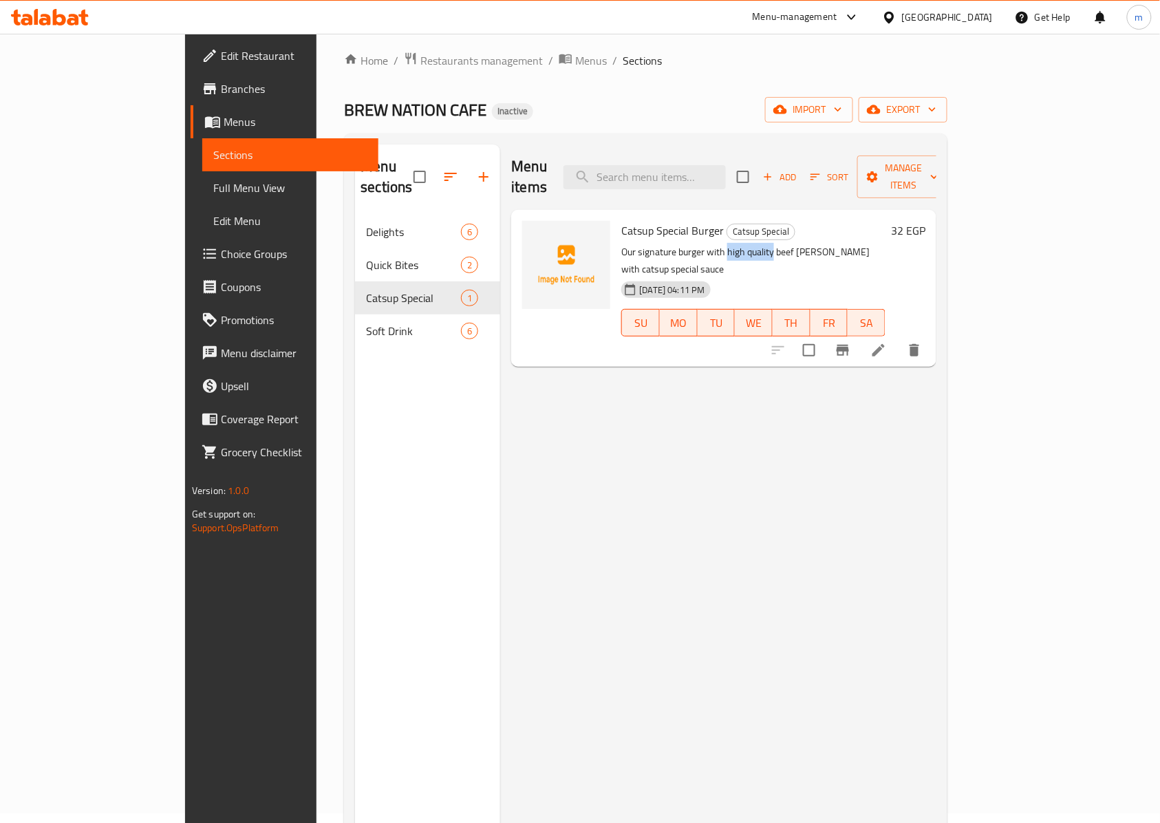
copy p "high quality"
click at [355, 325] on div "Soft Drink 6" at bounding box center [427, 330] width 145 height 33
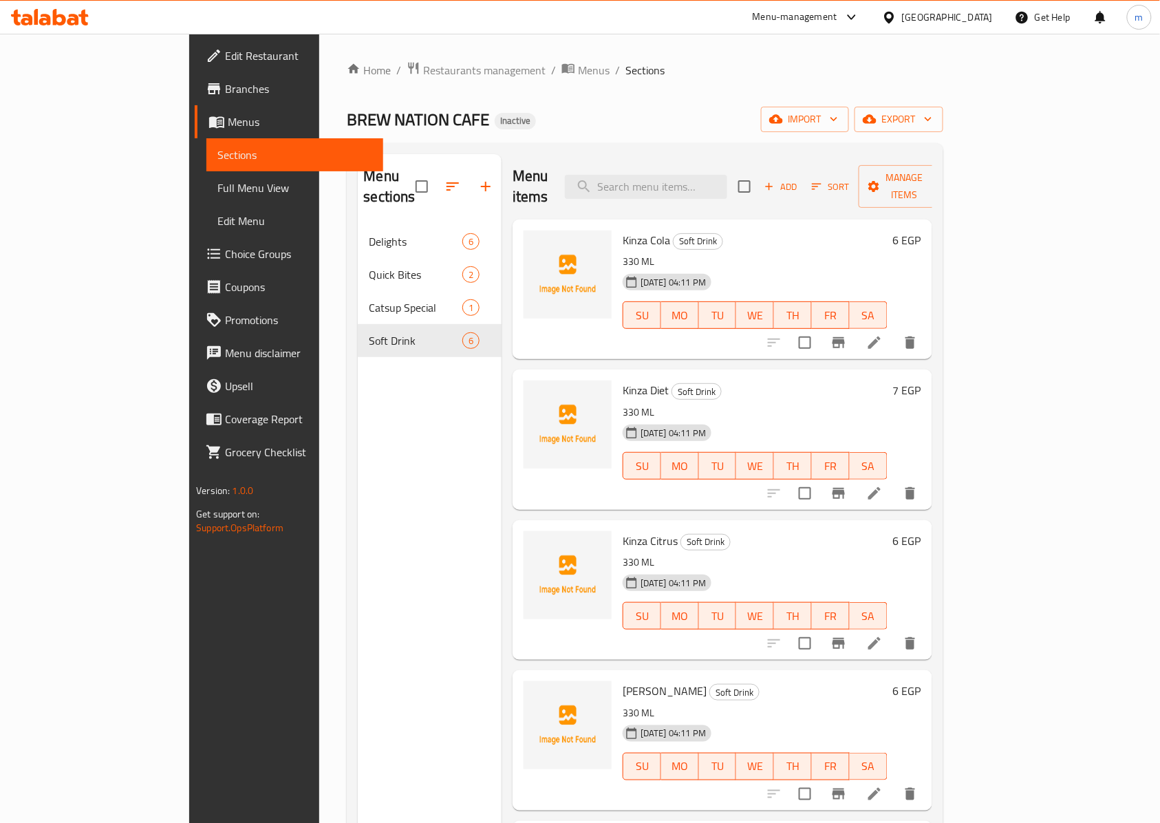
click at [681, 534] on span "Soft Drink" at bounding box center [705, 542] width 49 height 16
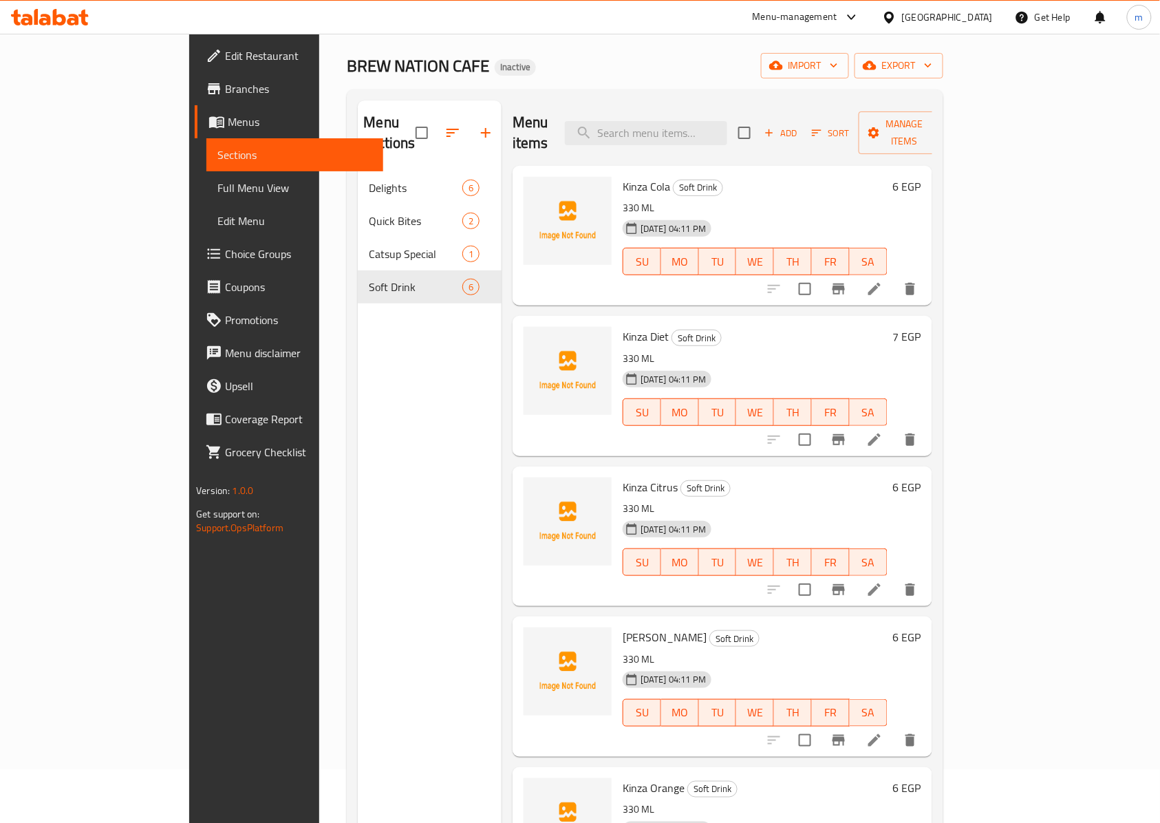
scroll to position [10, 0]
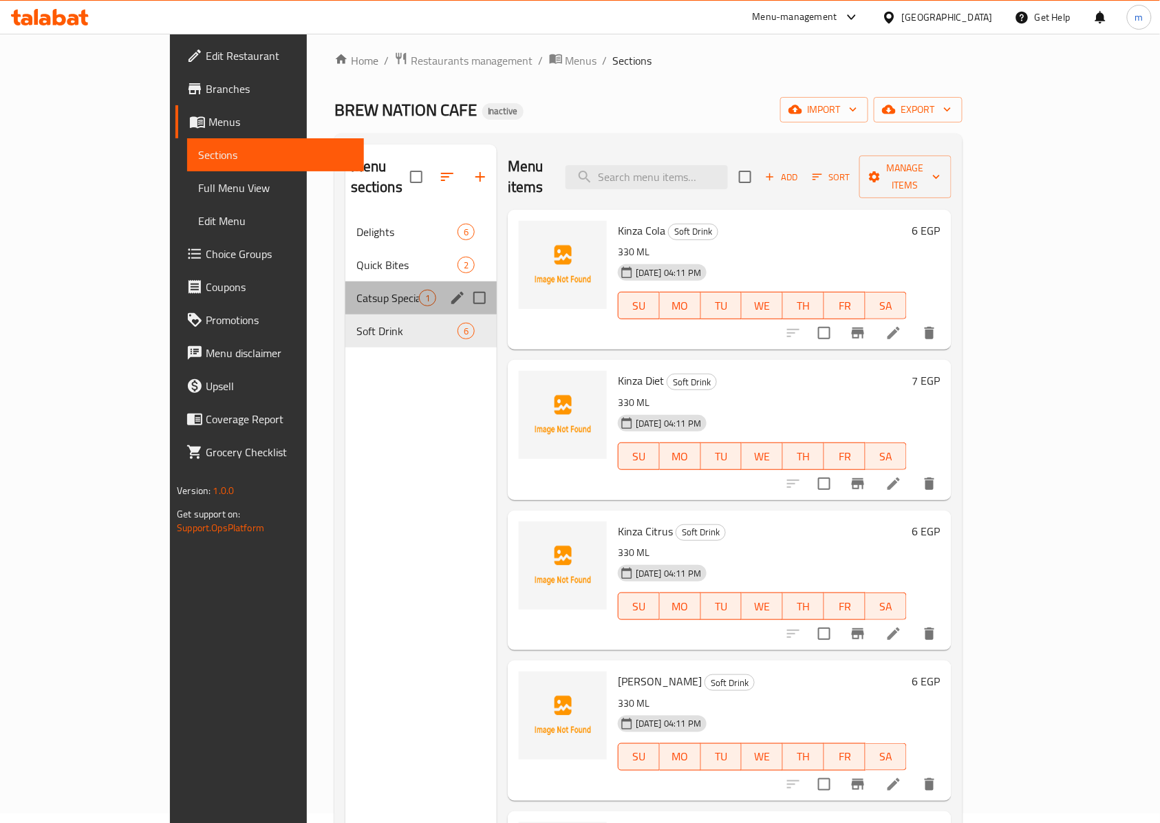
click at [420, 292] on span "1" at bounding box center [428, 298] width 16 height 13
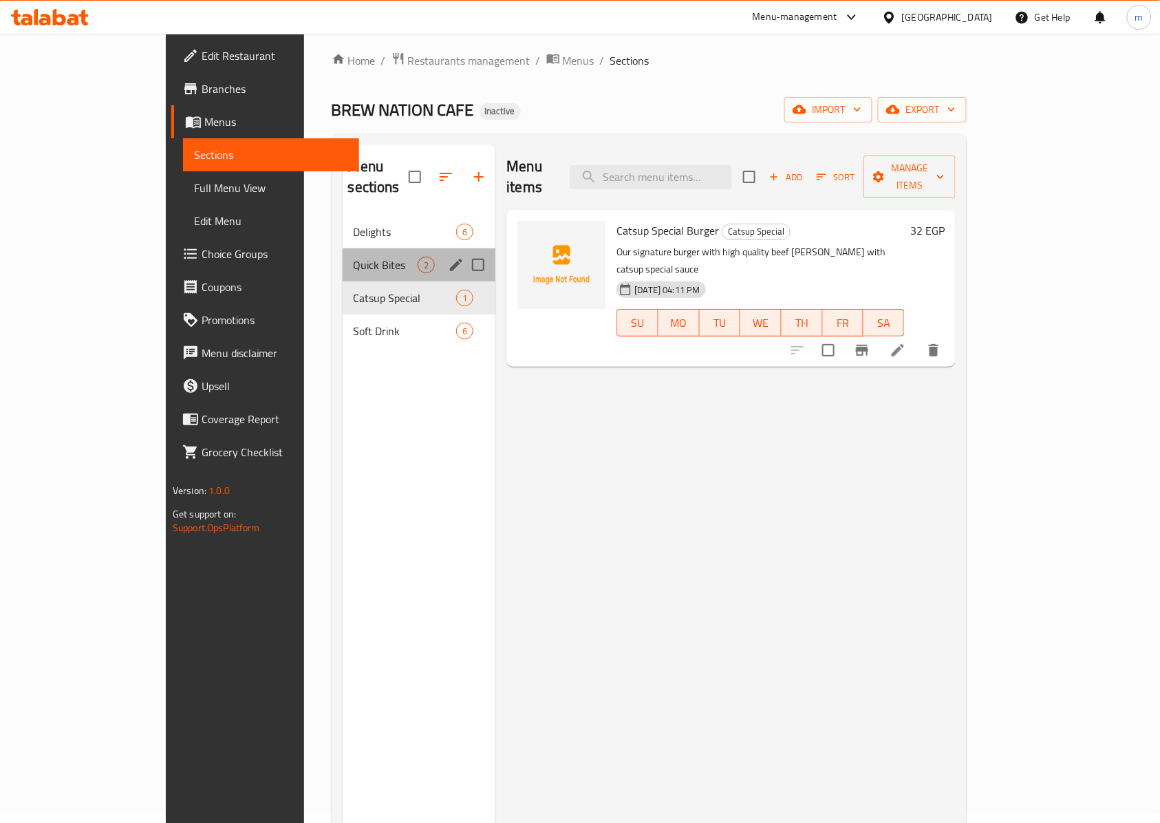
click at [343, 248] on div "Quick Bites 2" at bounding box center [419, 264] width 153 height 33
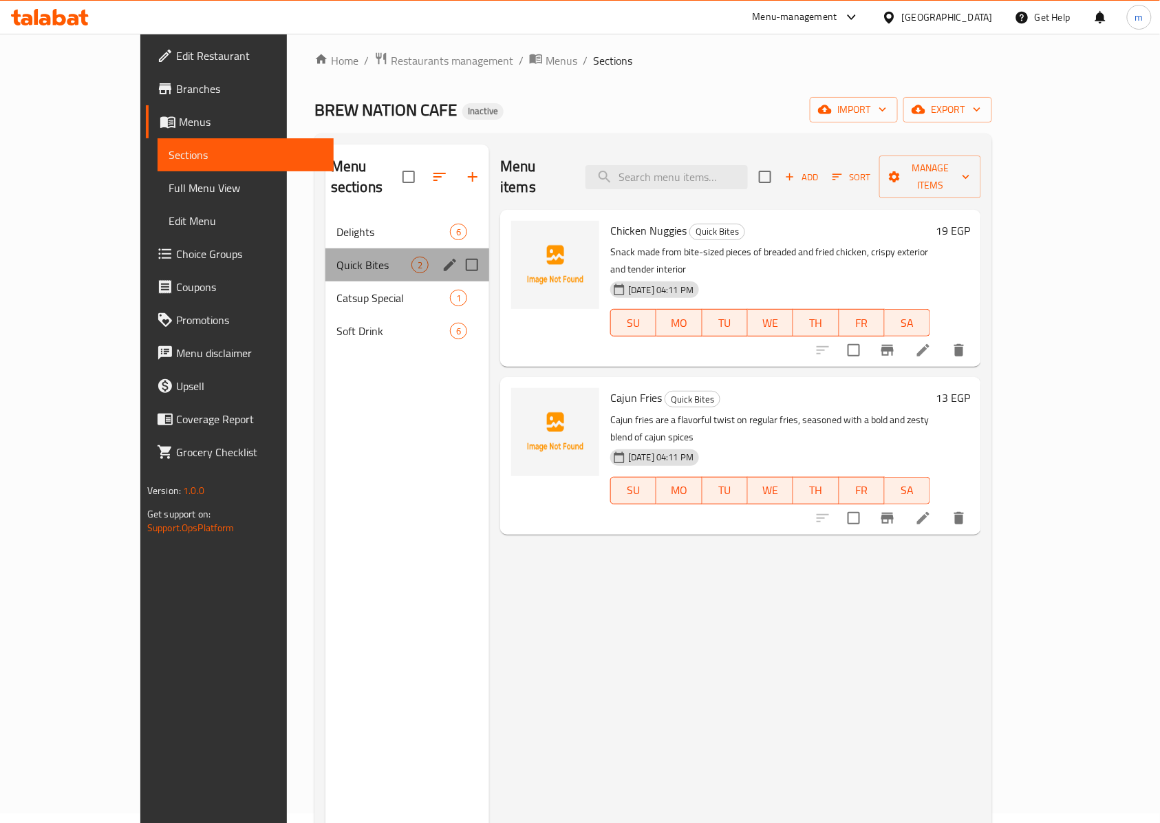
click at [325, 248] on div "Quick Bites 2" at bounding box center [407, 264] width 164 height 33
click at [336, 224] on span "Delights" at bounding box center [373, 232] width 75 height 17
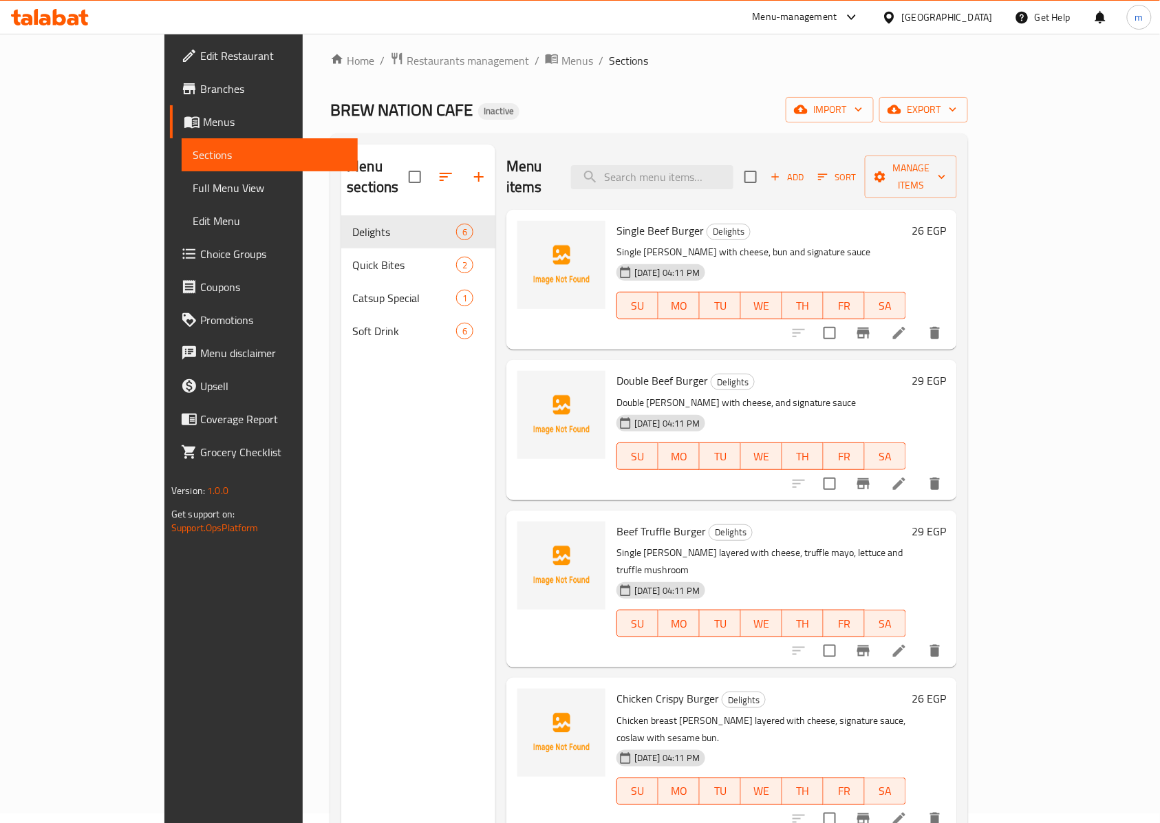
scroll to position [113, 0]
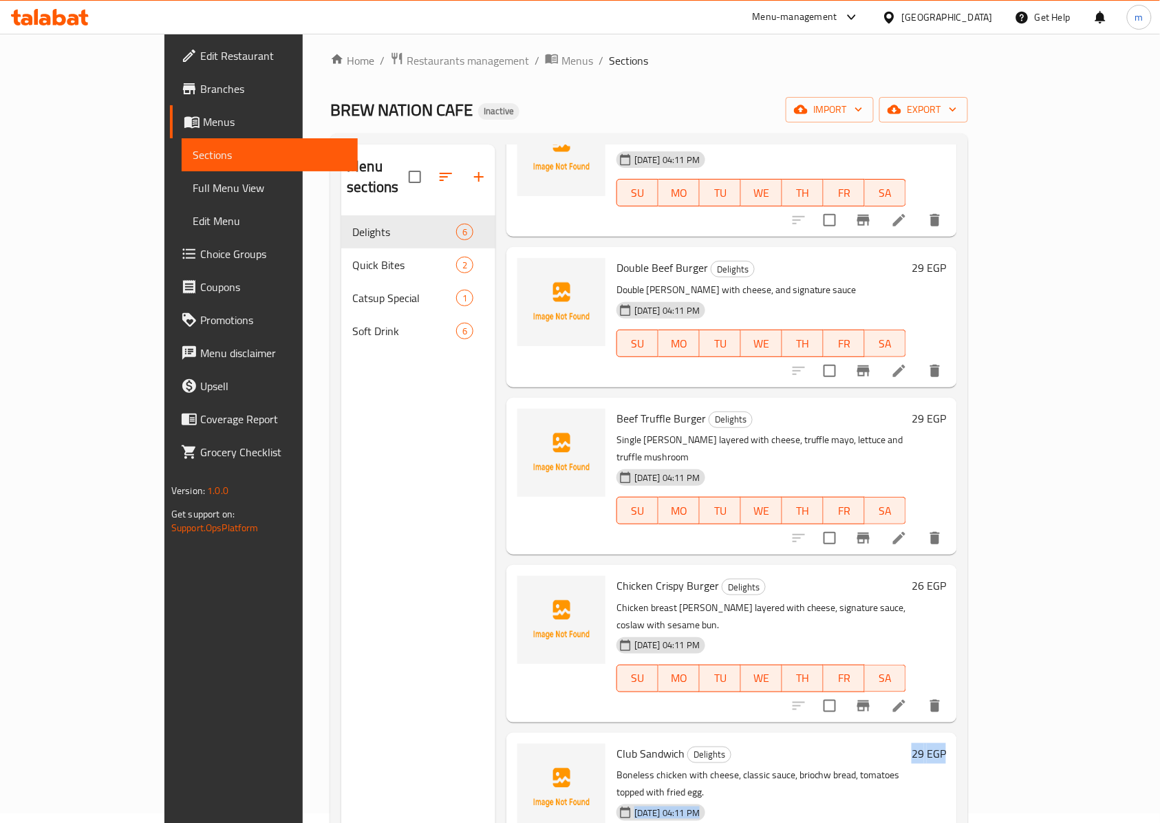
click at [952, 738] on div "Club Sandwich Delights Boneless chicken with cheese, classic sauce, briochw bre…" at bounding box center [781, 811] width 341 height 146
click at [946, 744] on h6 "29 EGP" at bounding box center [929, 753] width 34 height 19
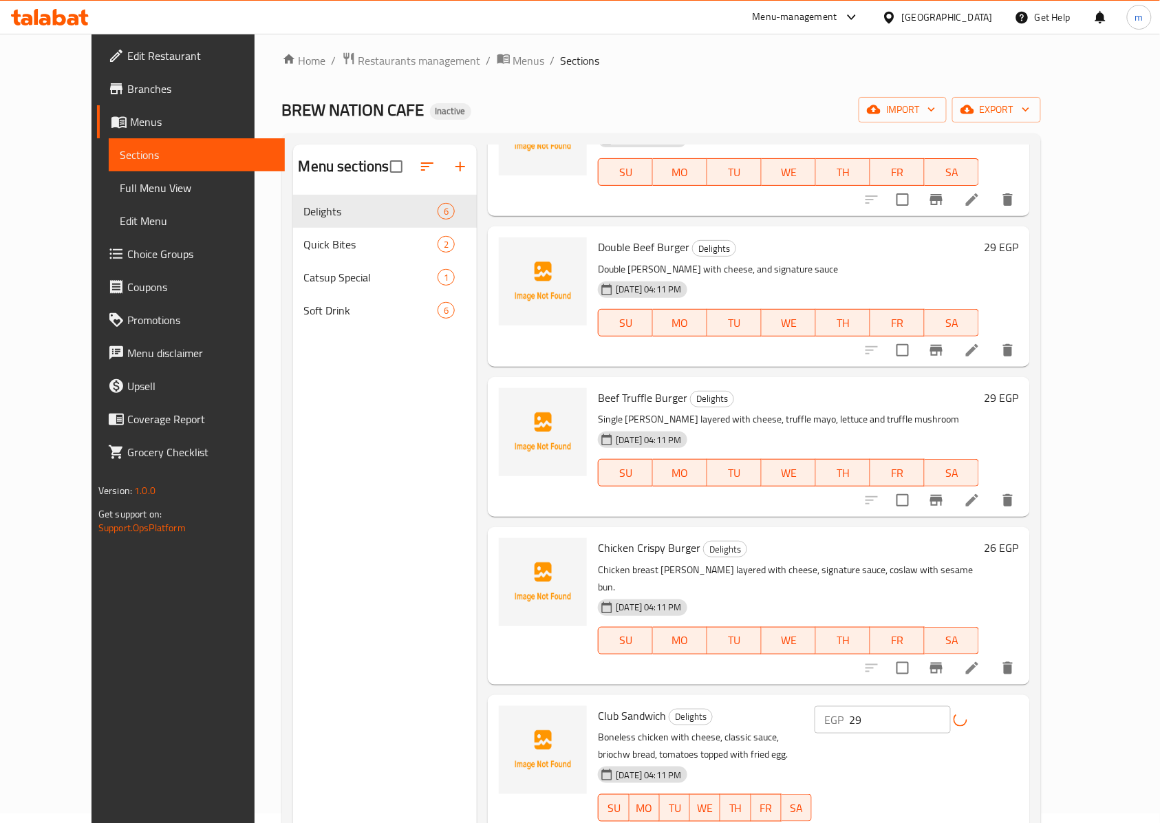
click at [1019, 708] on div "EGP 29 ​" at bounding box center [917, 720] width 204 height 28
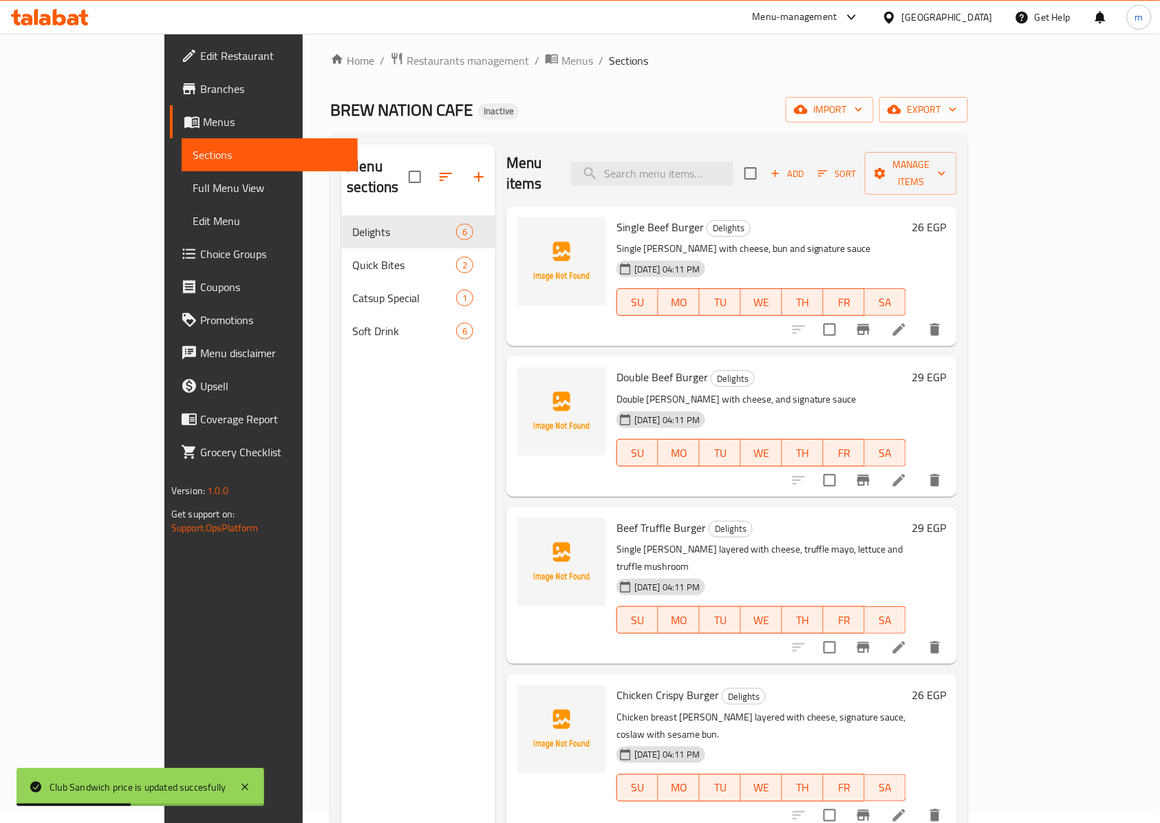
scroll to position [0, 0]
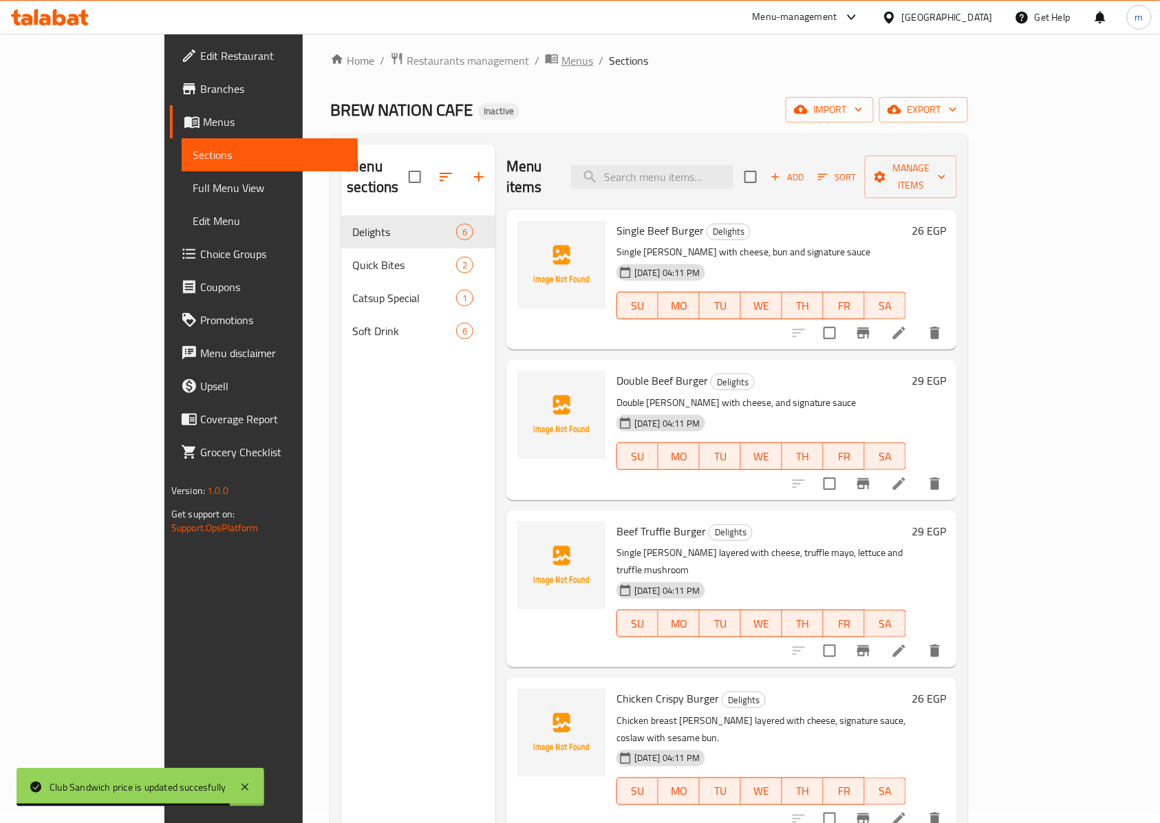
click at [561, 61] on span "Menus" at bounding box center [577, 60] width 32 height 17
